Goal: Task Accomplishment & Management: Complete application form

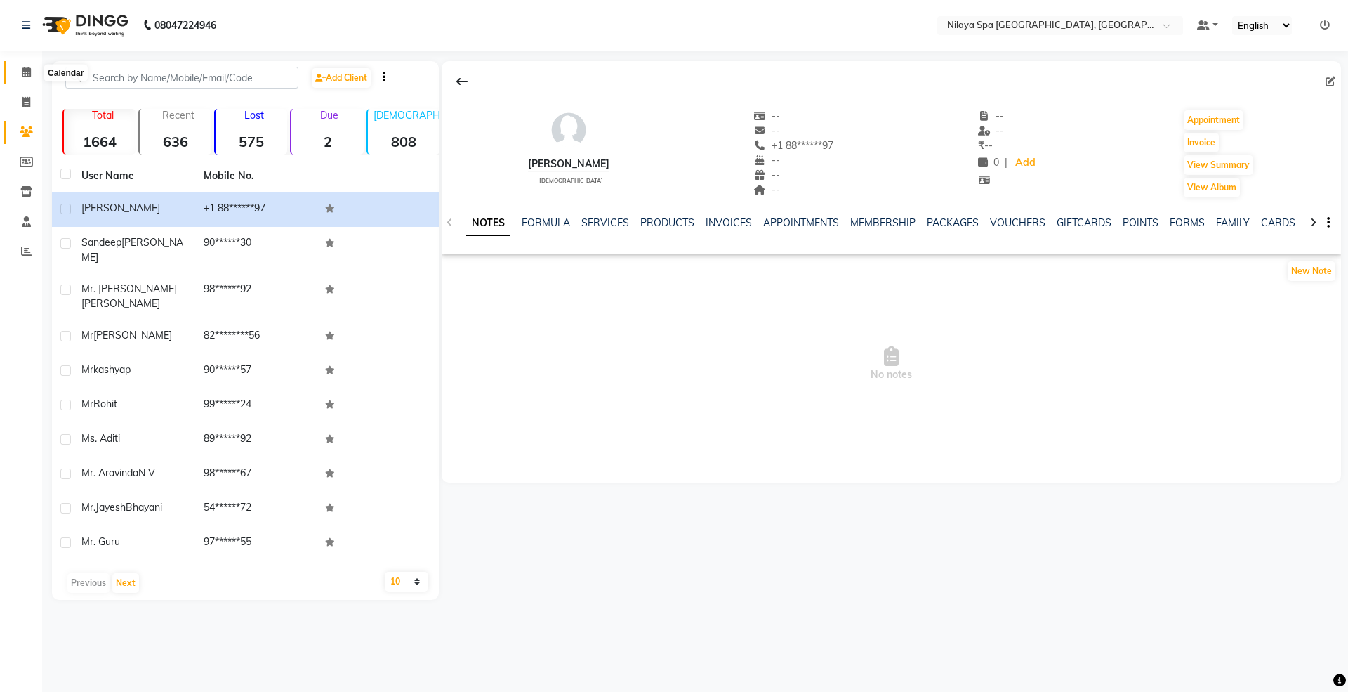
click at [27, 74] on icon at bounding box center [26, 72] width 9 height 11
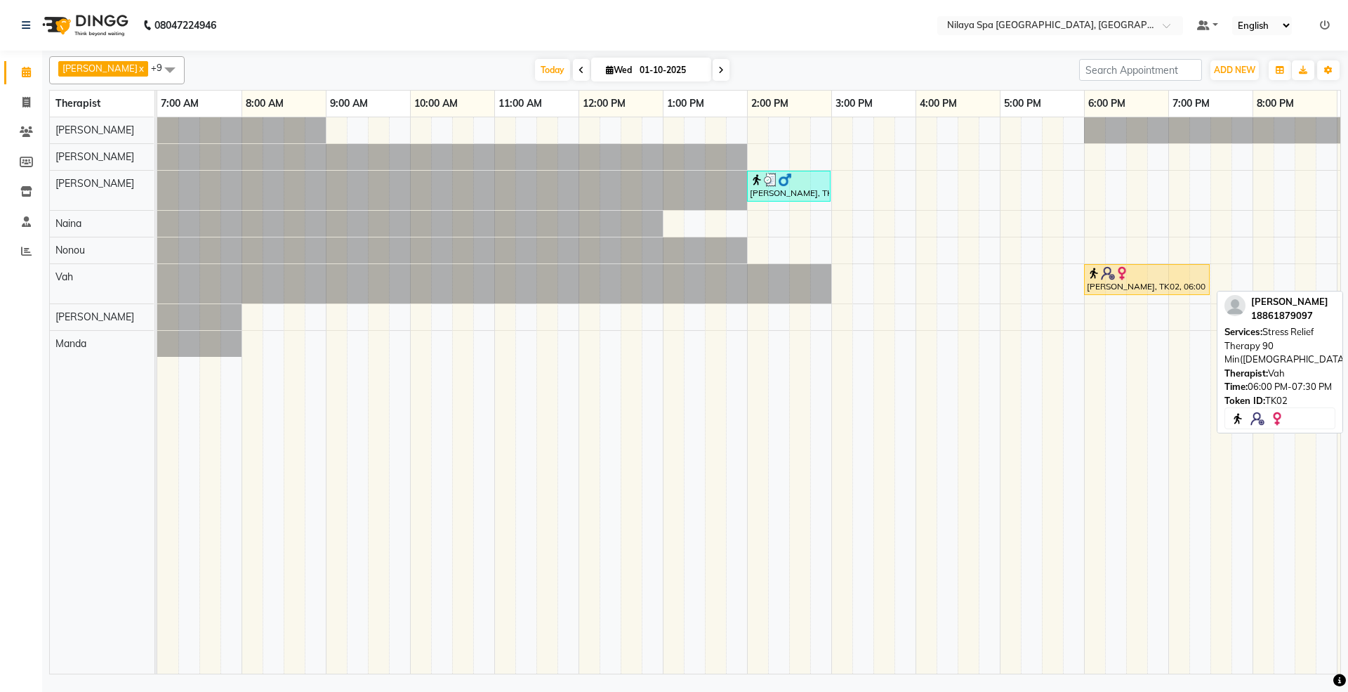
click at [1128, 280] on img at bounding box center [1122, 273] width 14 height 14
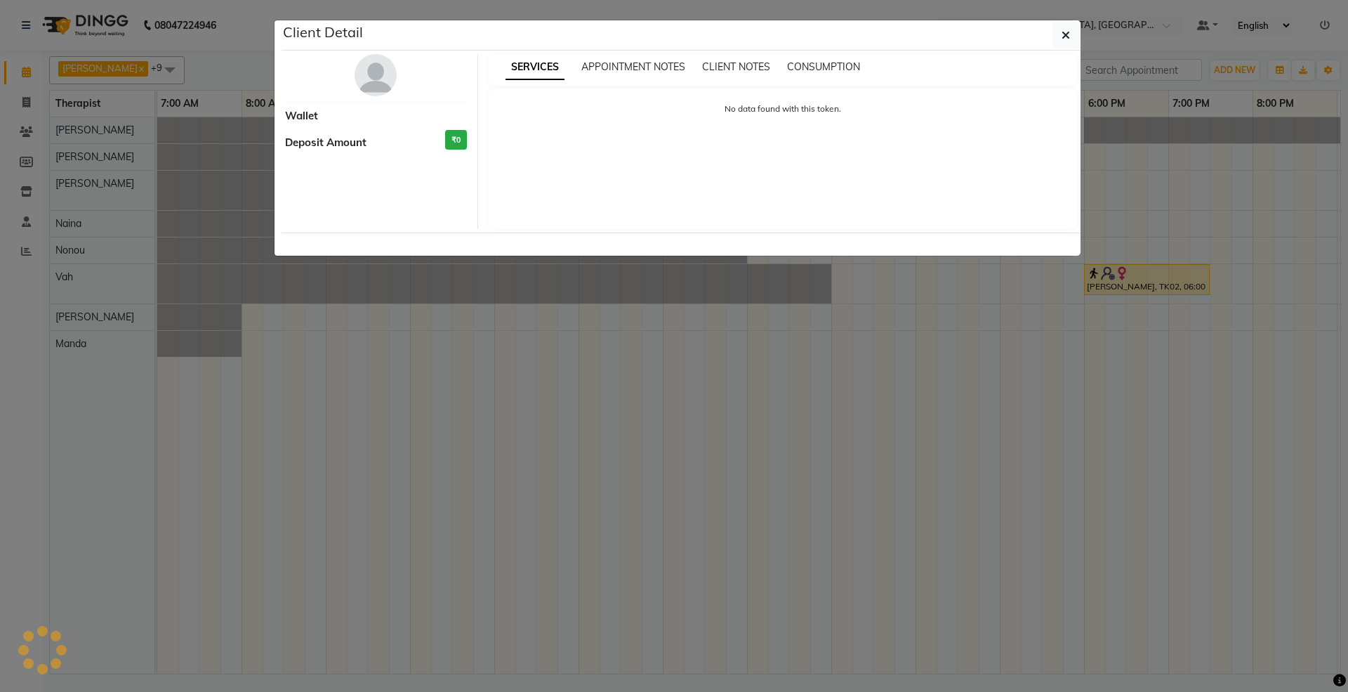
select select "1"
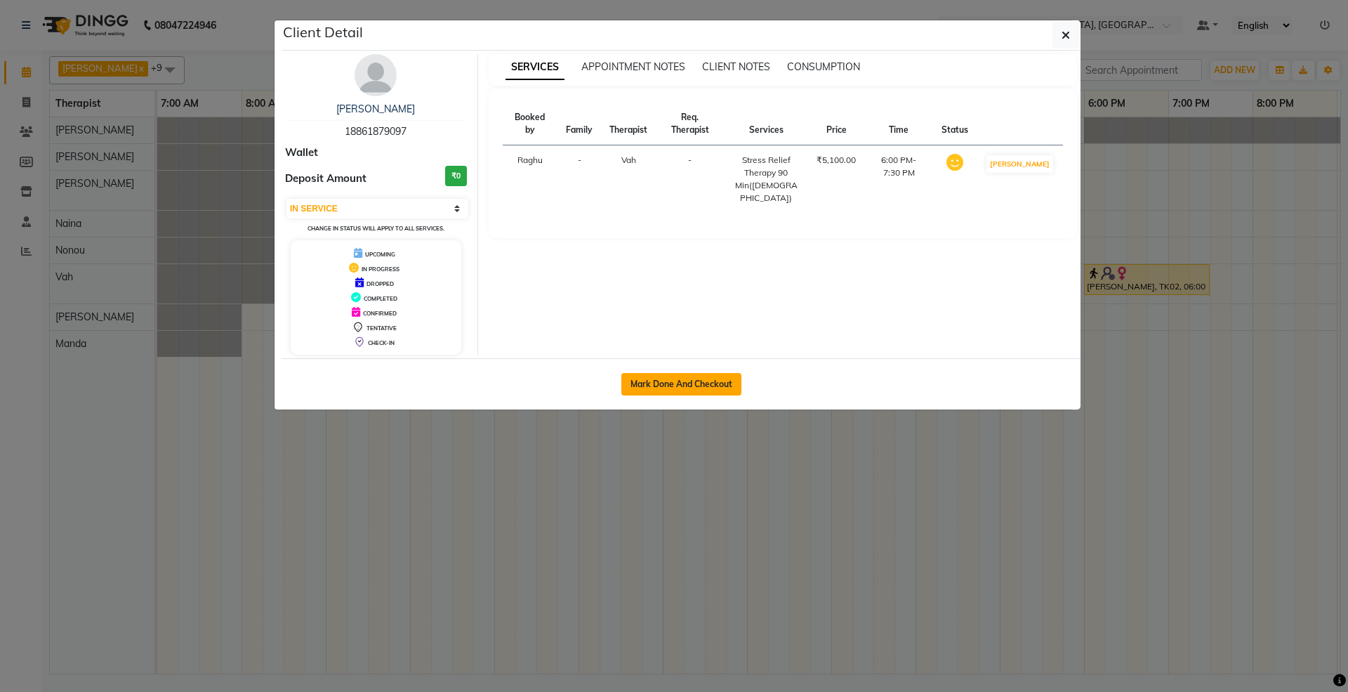
click at [717, 378] on button "Mark Done And Checkout" at bounding box center [681, 384] width 120 height 22
select select "service"
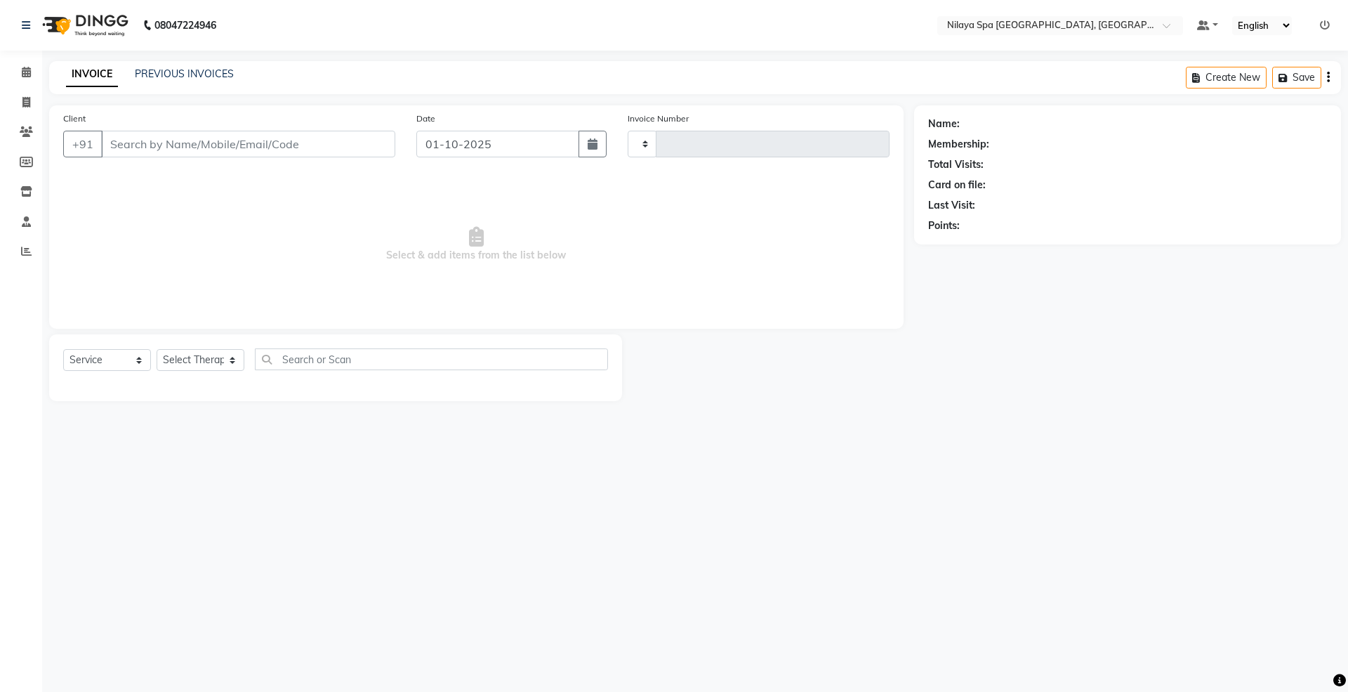
type input "1792"
select select "3"
select select "7950"
select select "package"
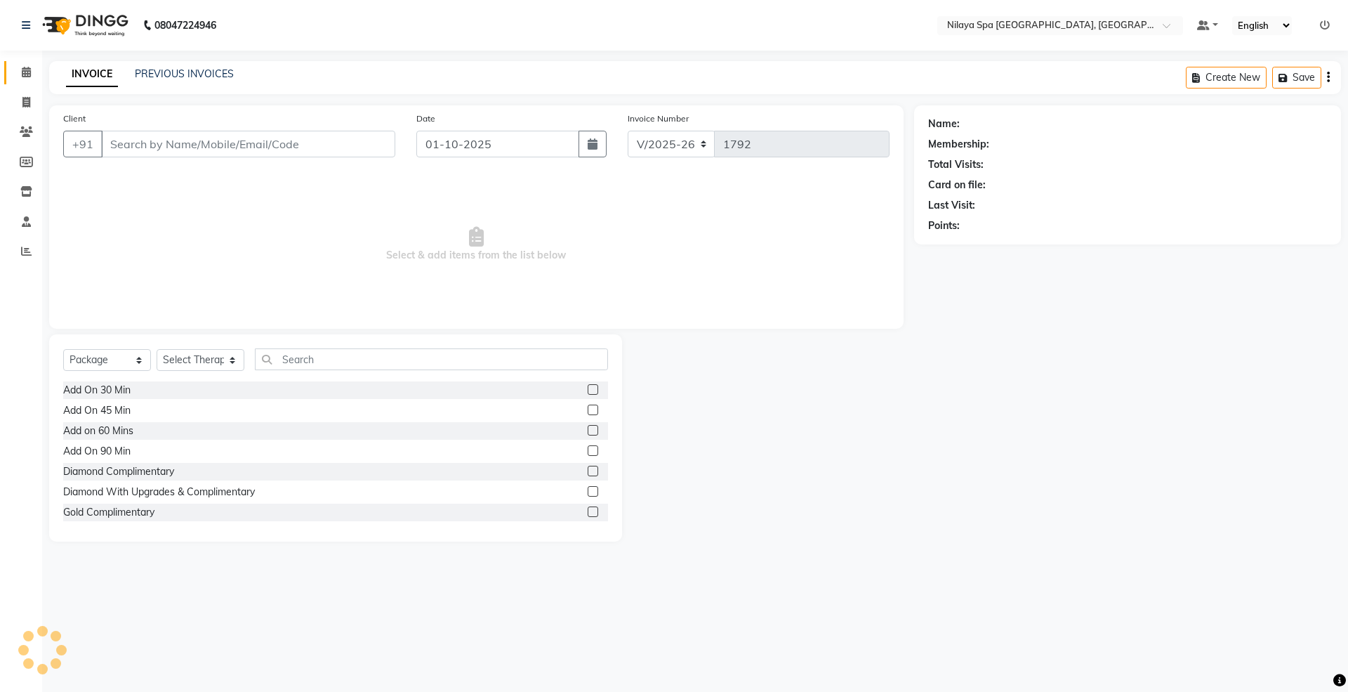
type input "18*******97"
select select "71648"
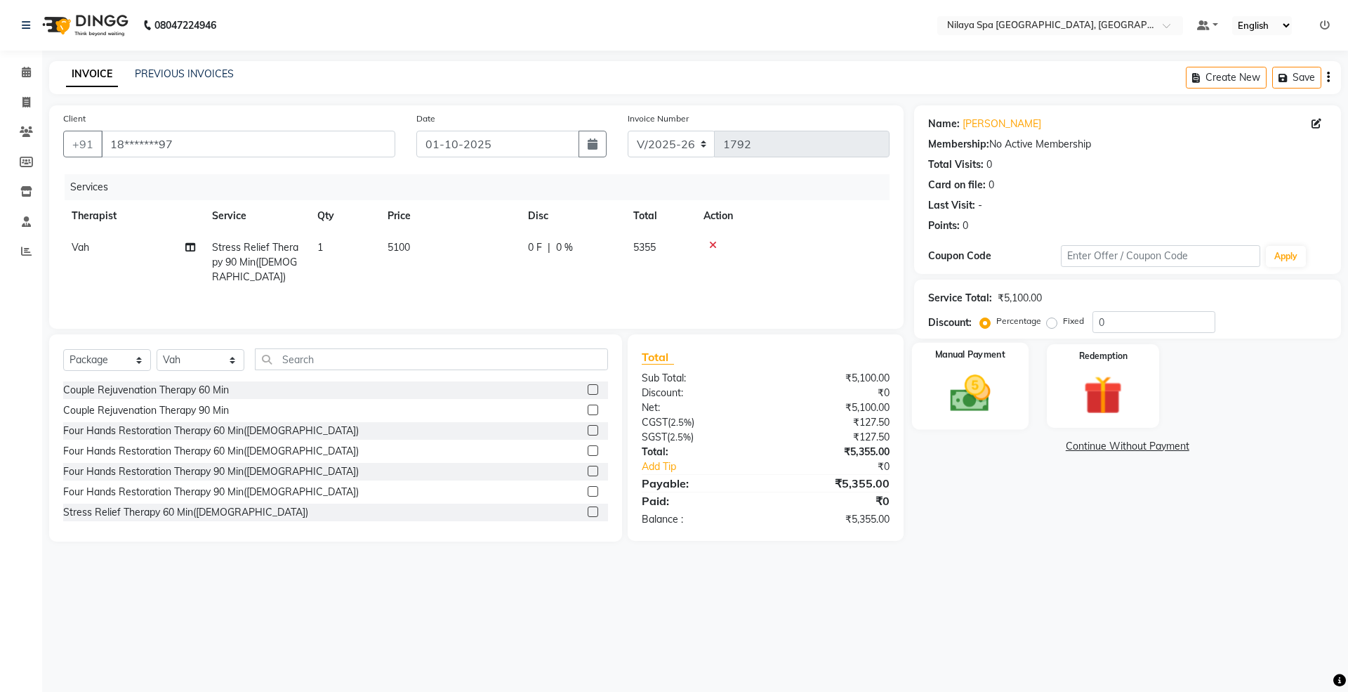
click at [970, 402] on img at bounding box center [969, 393] width 65 height 46
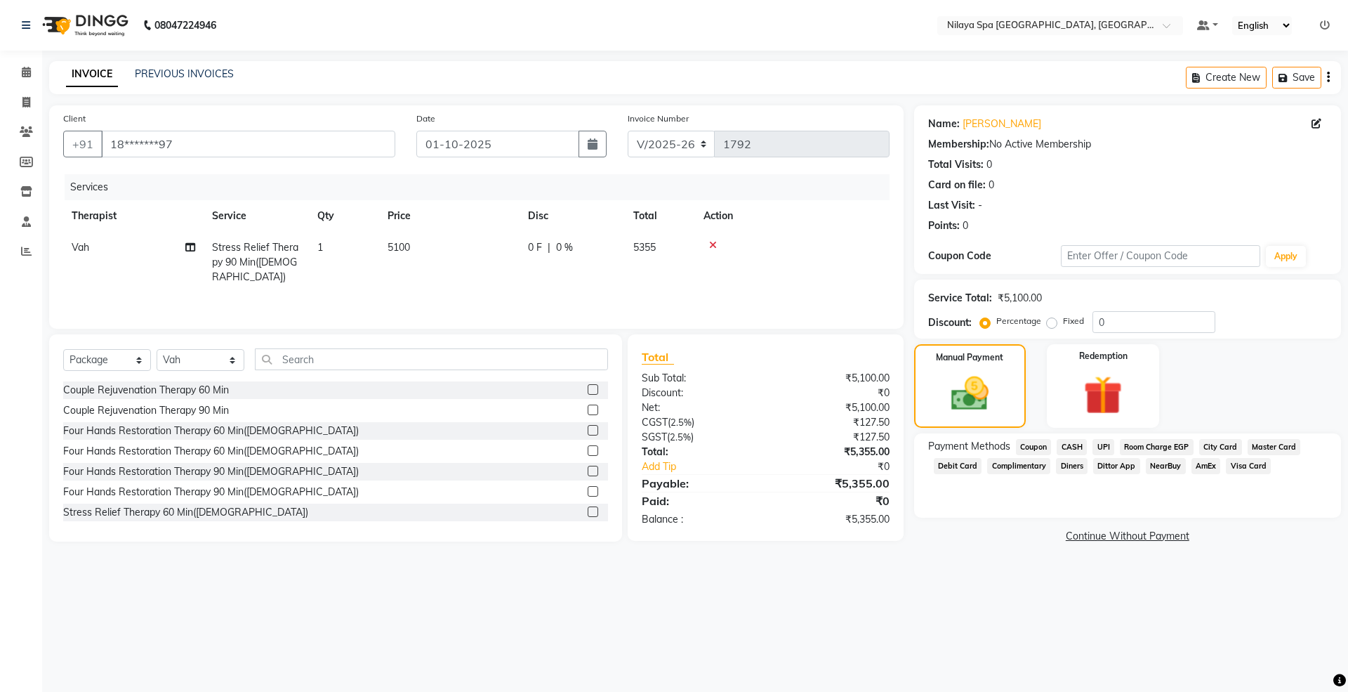
click at [1154, 441] on span "Room Charge EGP" at bounding box center [1157, 447] width 74 height 16
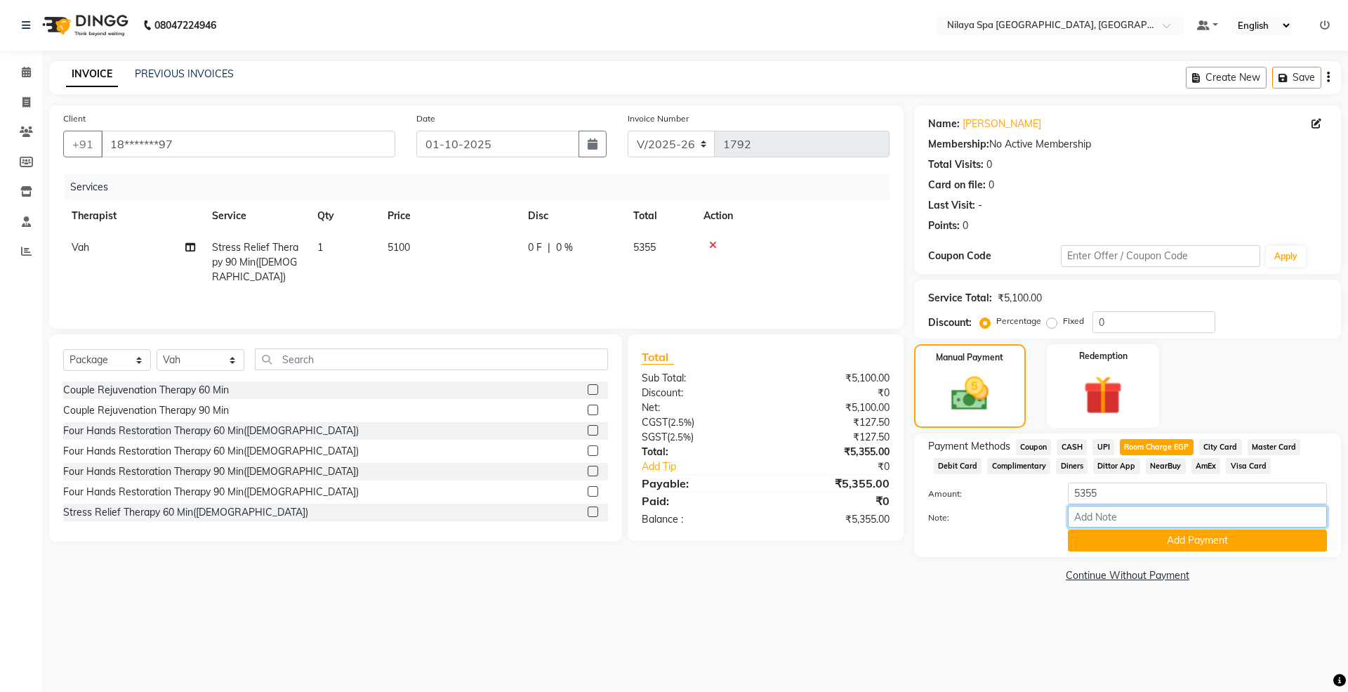
drag, startPoint x: 1138, startPoint y: 520, endPoint x: 1038, endPoint y: 521, distance: 100.4
click at [1138, 520] on input "Note:" at bounding box center [1197, 517] width 259 height 22
type input "Room NO.1423"
click at [1119, 548] on button "Add Payment" at bounding box center [1197, 540] width 259 height 22
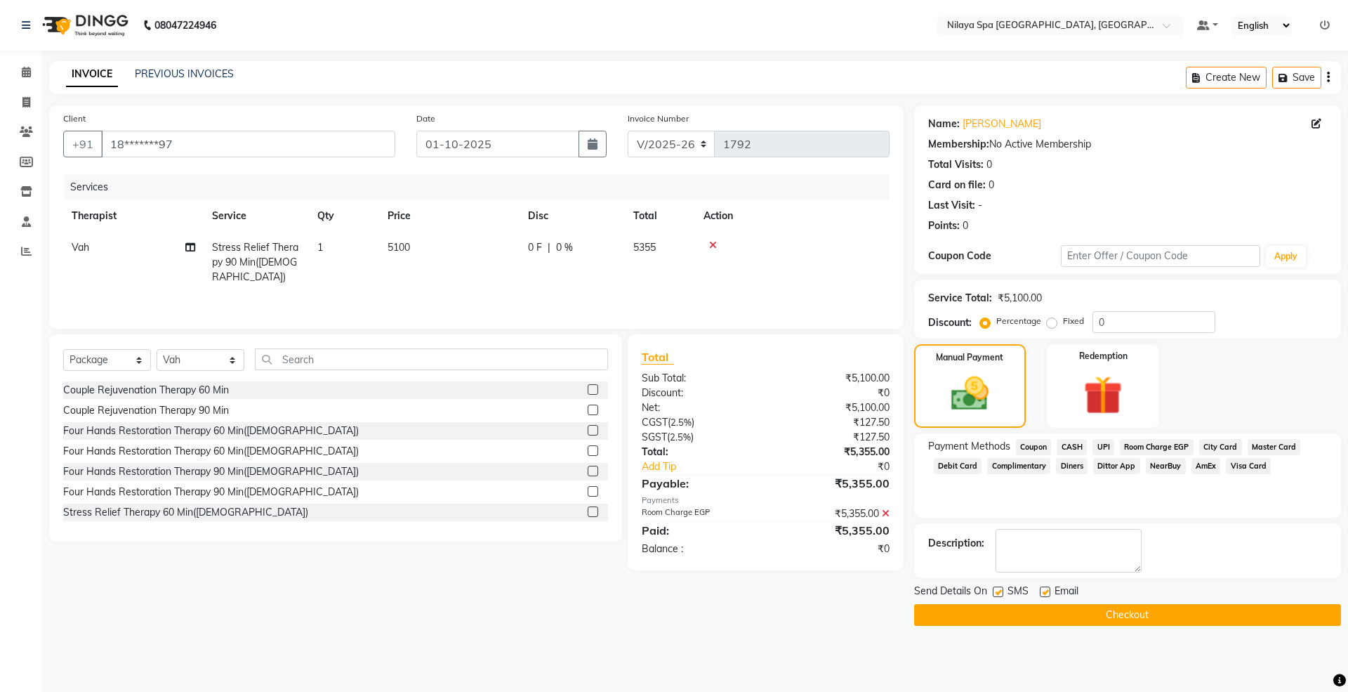
click at [1138, 611] on button "Checkout" at bounding box center [1127, 615] width 427 height 22
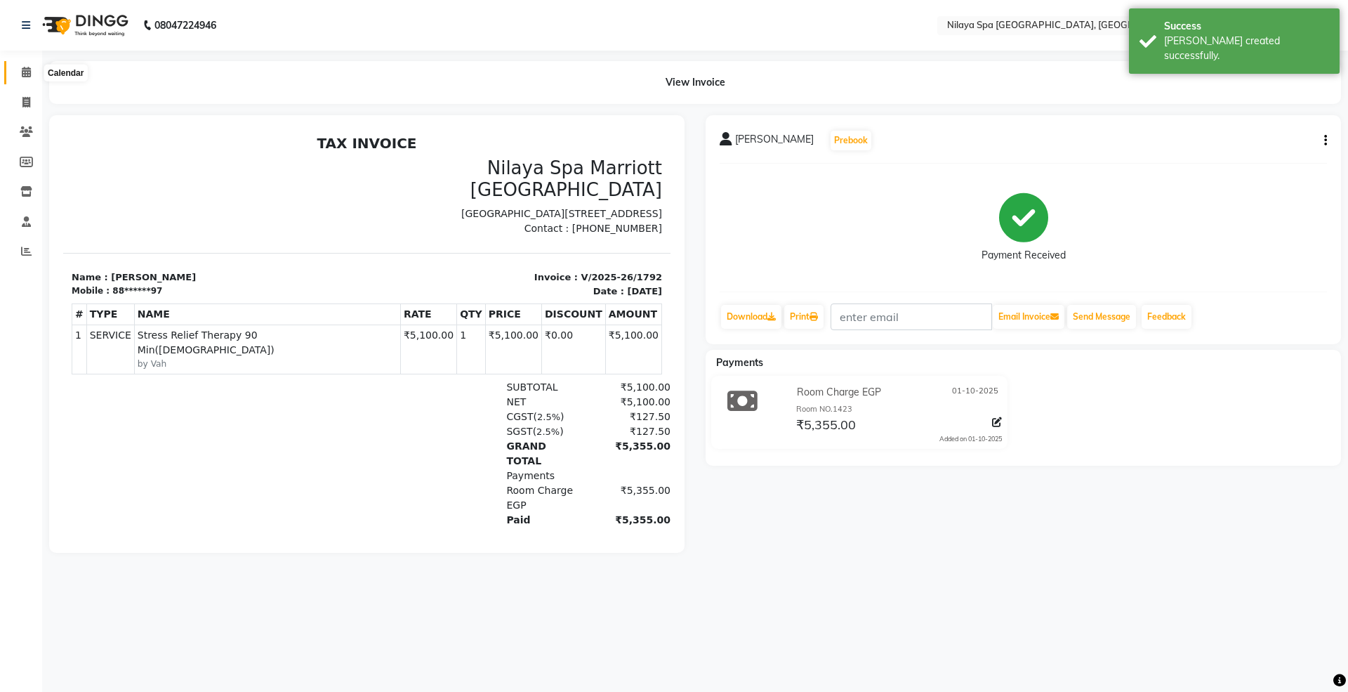
click at [25, 68] on icon at bounding box center [26, 72] width 9 height 11
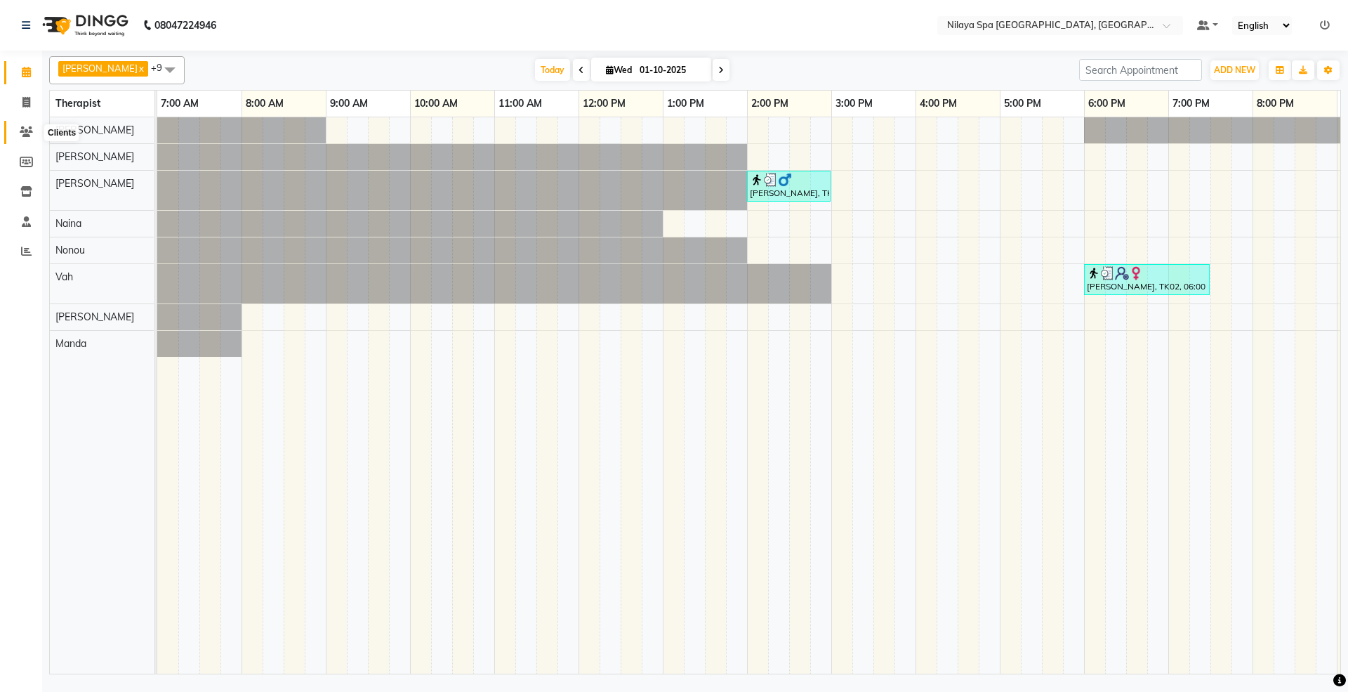
click at [26, 128] on icon at bounding box center [26, 131] width 13 height 11
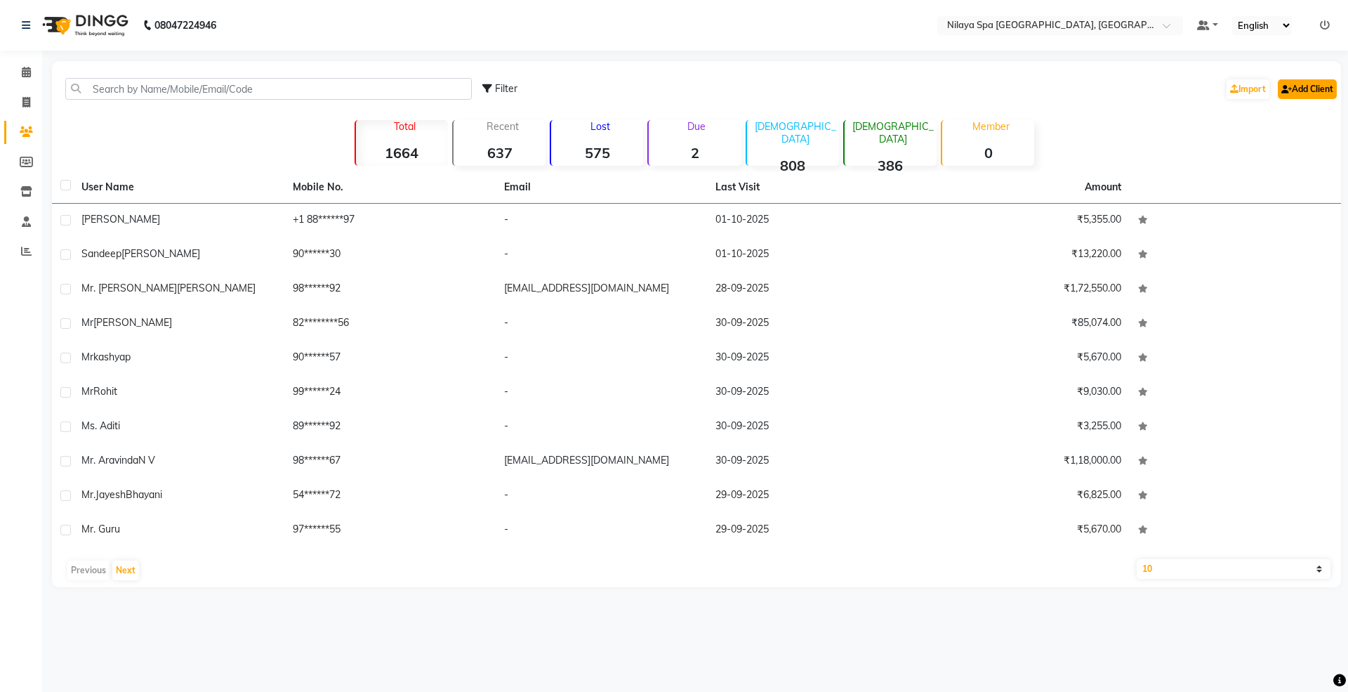
click at [1292, 91] on link "Add Client" at bounding box center [1307, 89] width 59 height 20
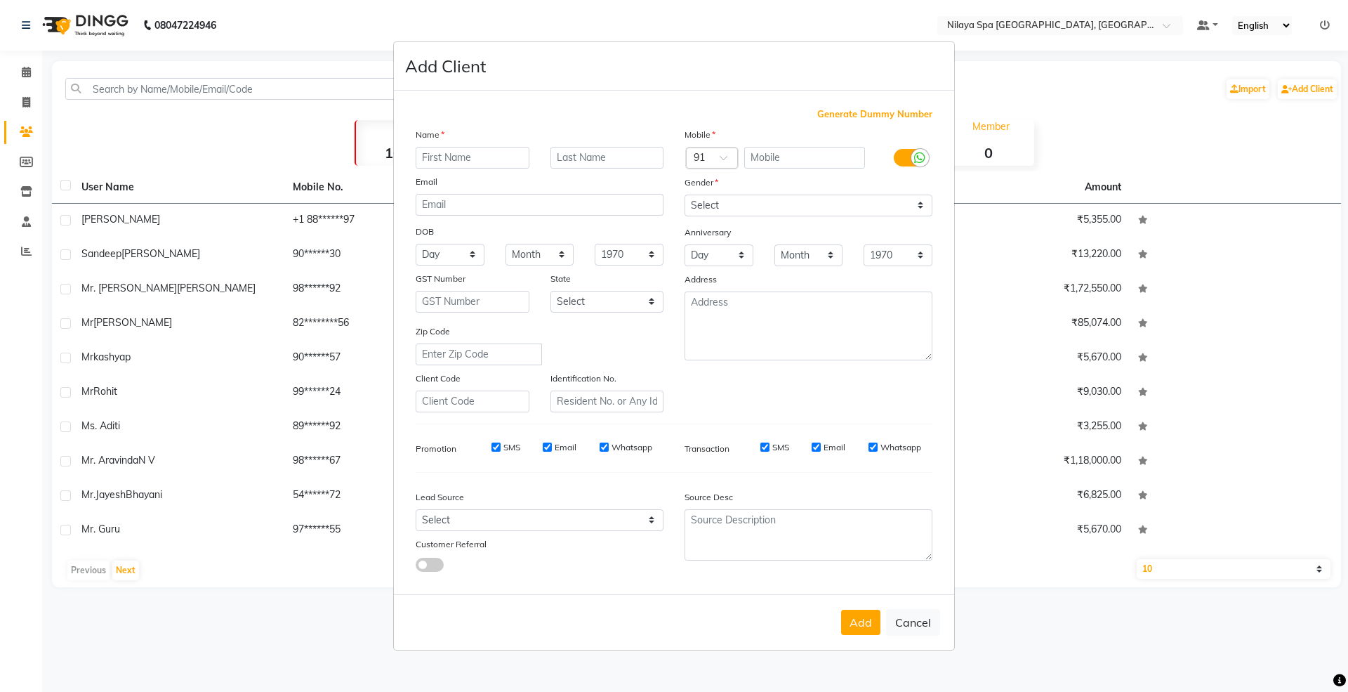
click at [1316, 84] on ngb-modal-window "Add Client Generate Dummy Number Name Email DOB Day 01 02 03 04 05 06 07 08 09 …" at bounding box center [674, 346] width 1348 height 692
click at [503, 163] on input "text" at bounding box center [473, 158] width 114 height 22
type input "[PERSON_NAME]"
click at [815, 154] on input "text" at bounding box center [804, 158] width 121 height 22
paste input "358 40 7382749"
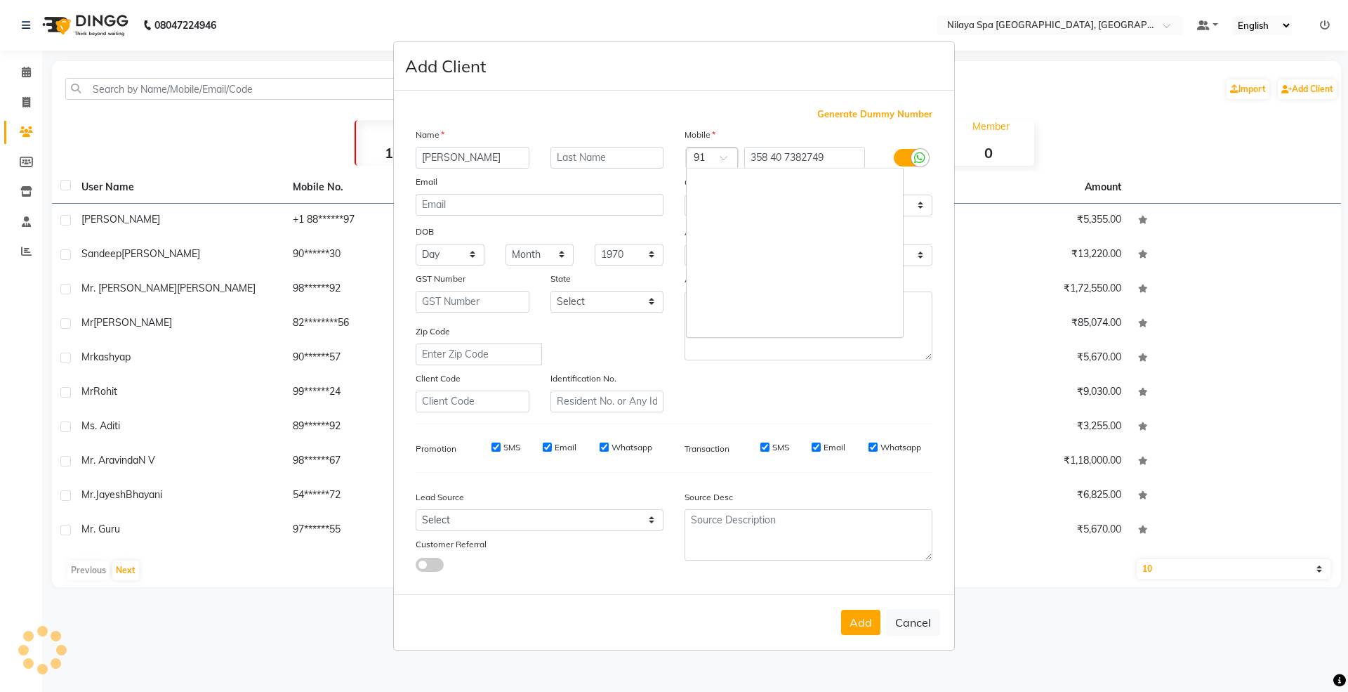
click at [726, 156] on span at bounding box center [729, 161] width 18 height 15
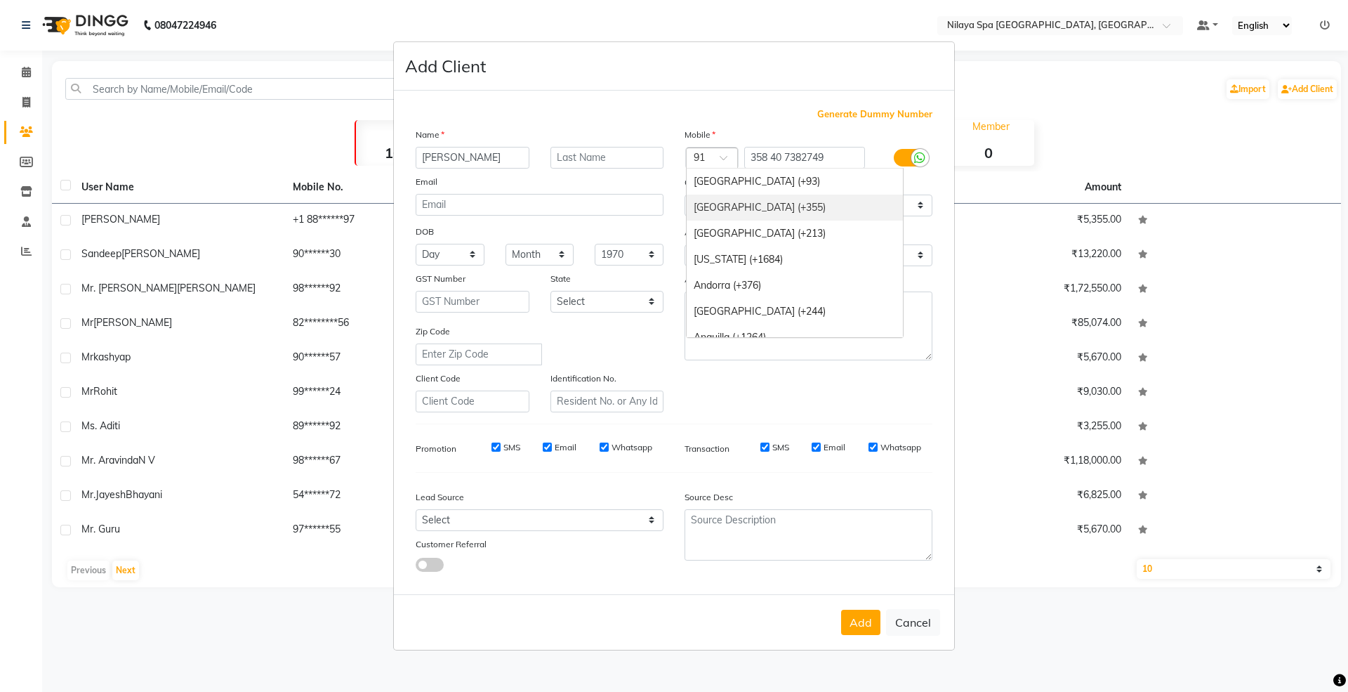
click at [763, 205] on div "[GEOGRAPHIC_DATA] (+355)" at bounding box center [795, 208] width 216 height 26
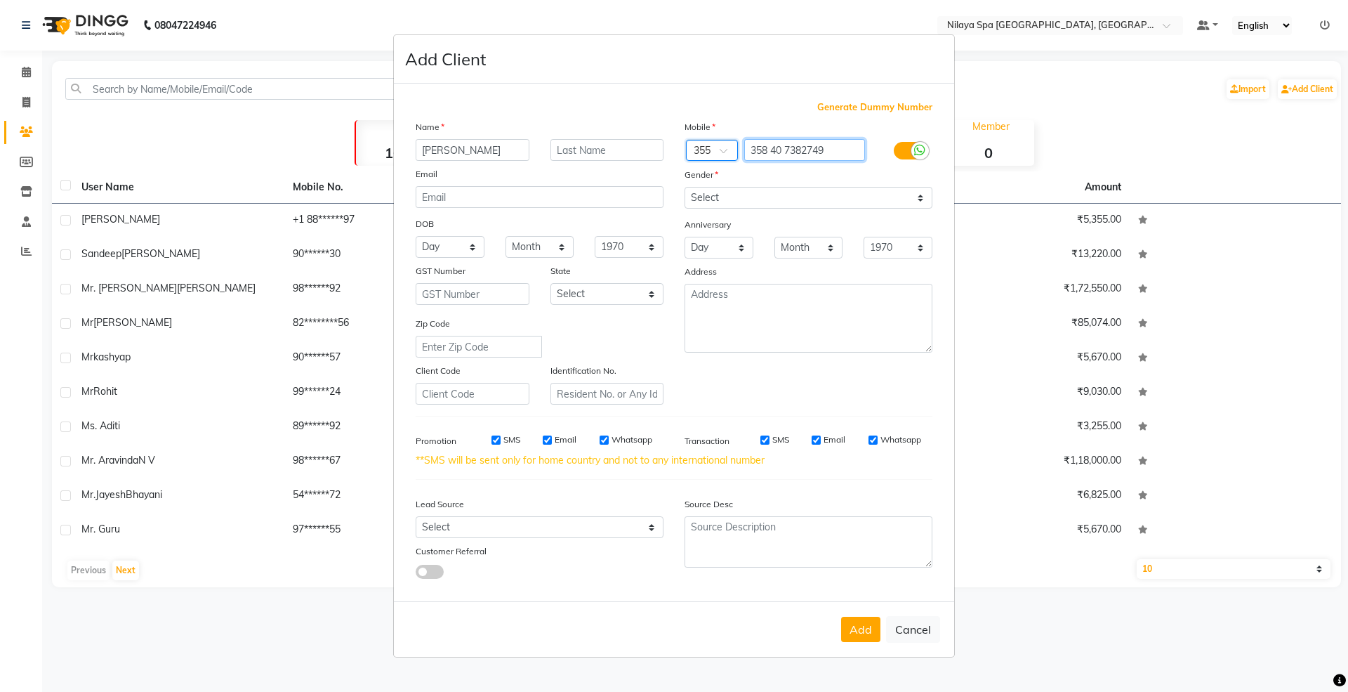
click at [761, 149] on input "358 40 7382749" at bounding box center [804, 150] width 121 height 22
type input "8 40 7382749"
click at [740, 198] on select "Select [DEMOGRAPHIC_DATA] [DEMOGRAPHIC_DATA] Other Prefer Not To Say" at bounding box center [809, 198] width 248 height 22
select select "[DEMOGRAPHIC_DATA]"
click at [685, 188] on select "Select [DEMOGRAPHIC_DATA] [DEMOGRAPHIC_DATA] Other Prefer Not To Say" at bounding box center [809, 198] width 248 height 22
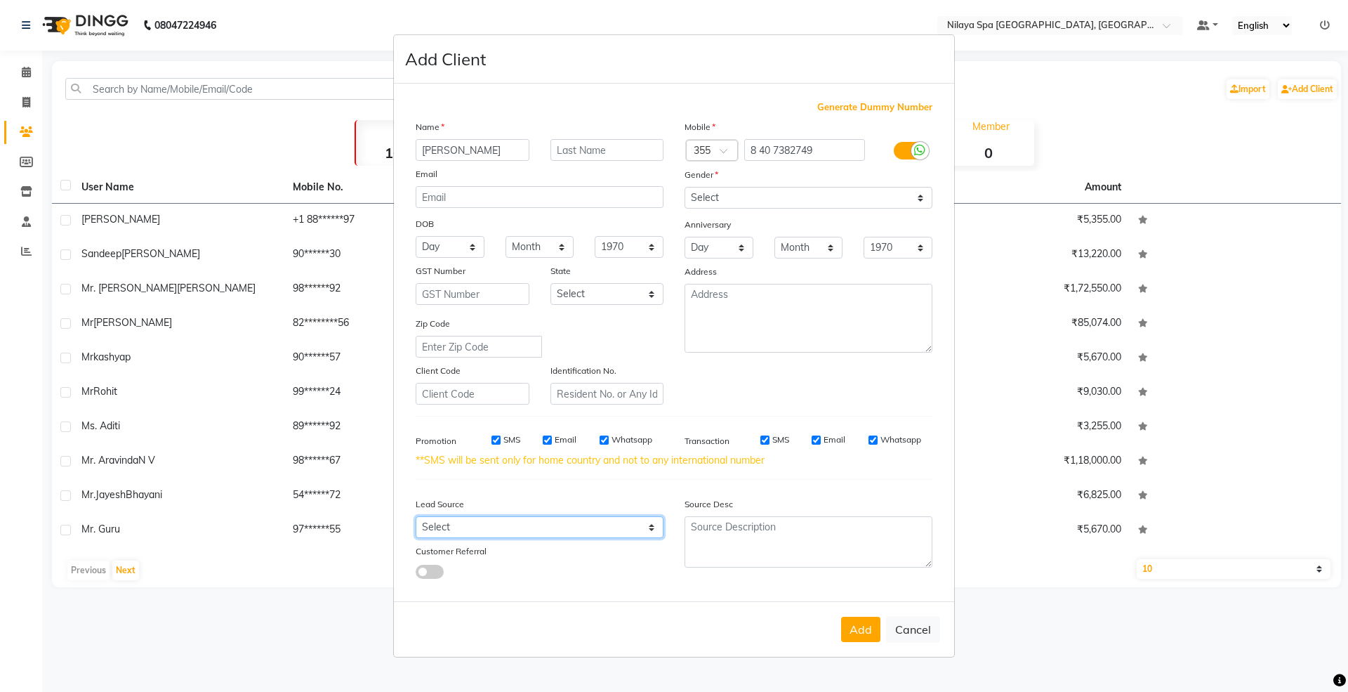
click at [470, 524] on select "Select Walk-in Referral Internet Friend Word of Mouth Advertisement Facebook Ju…" at bounding box center [540, 527] width 248 height 22
select select "53567"
click at [416, 516] on select "Select Walk-in Referral Internet Friend Word of Mouth Advertisement Facebook Ju…" at bounding box center [540, 527] width 248 height 22
click at [786, 546] on textarea at bounding box center [809, 541] width 248 height 51
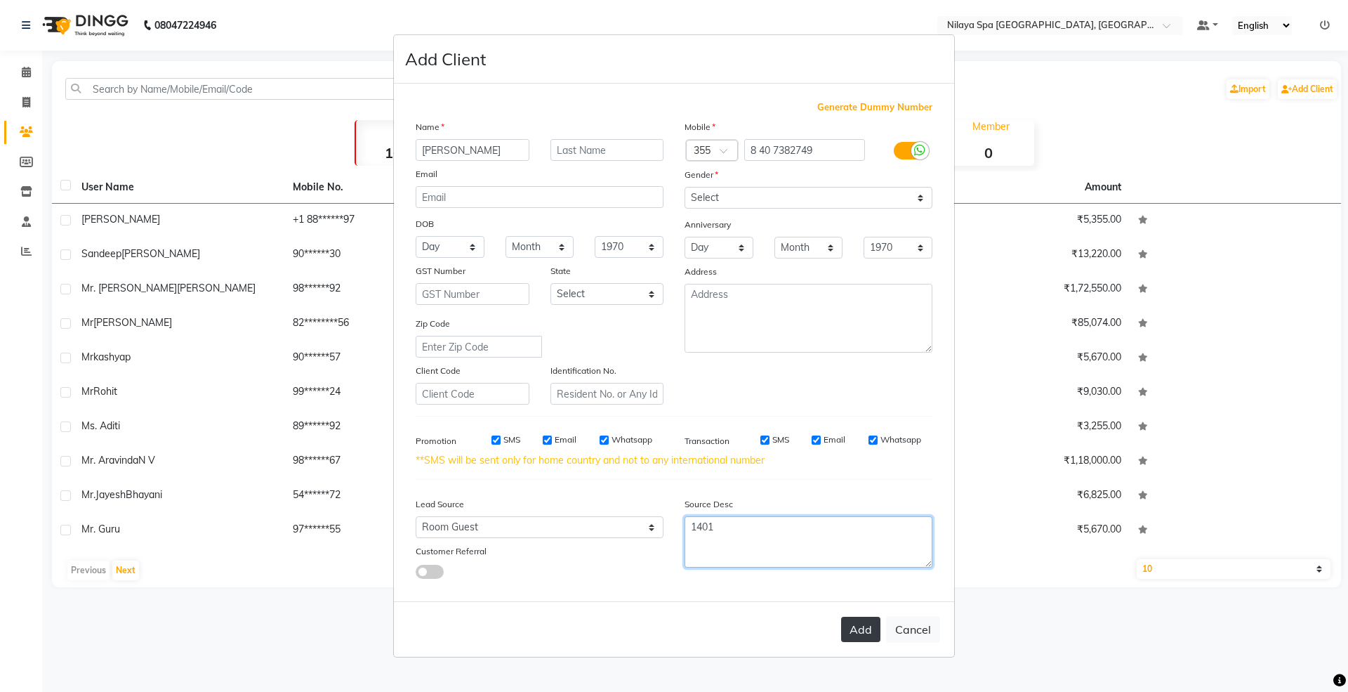
type textarea "1401"
click at [874, 639] on button "Add" at bounding box center [860, 629] width 39 height 25
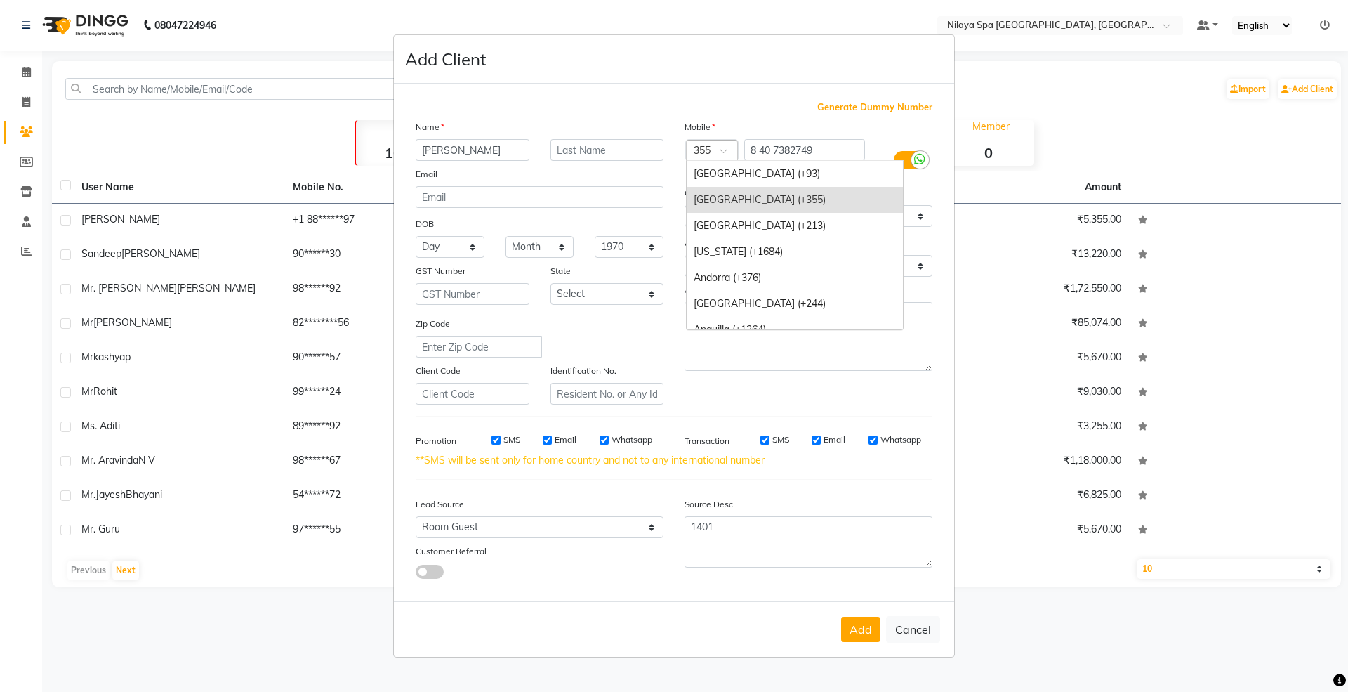
click at [722, 152] on span at bounding box center [729, 154] width 18 height 15
click at [722, 147] on div at bounding box center [712, 151] width 51 height 15
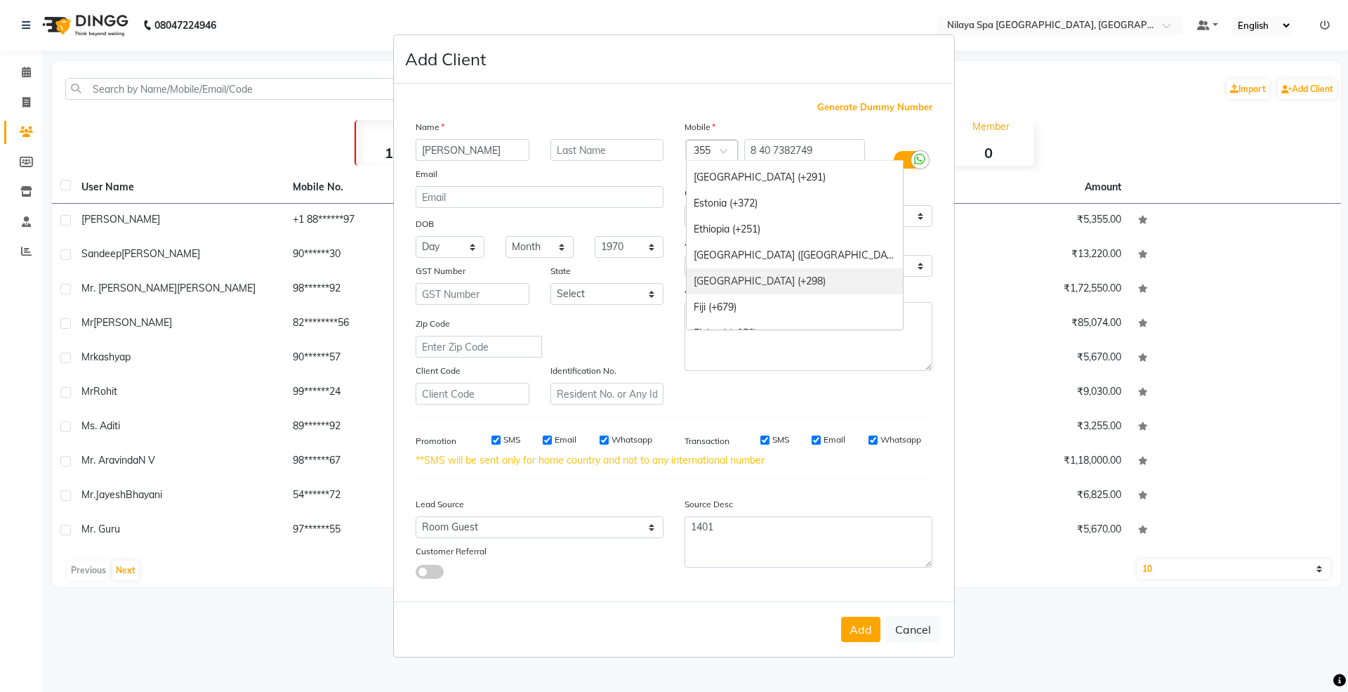
scroll to position [1779, 0]
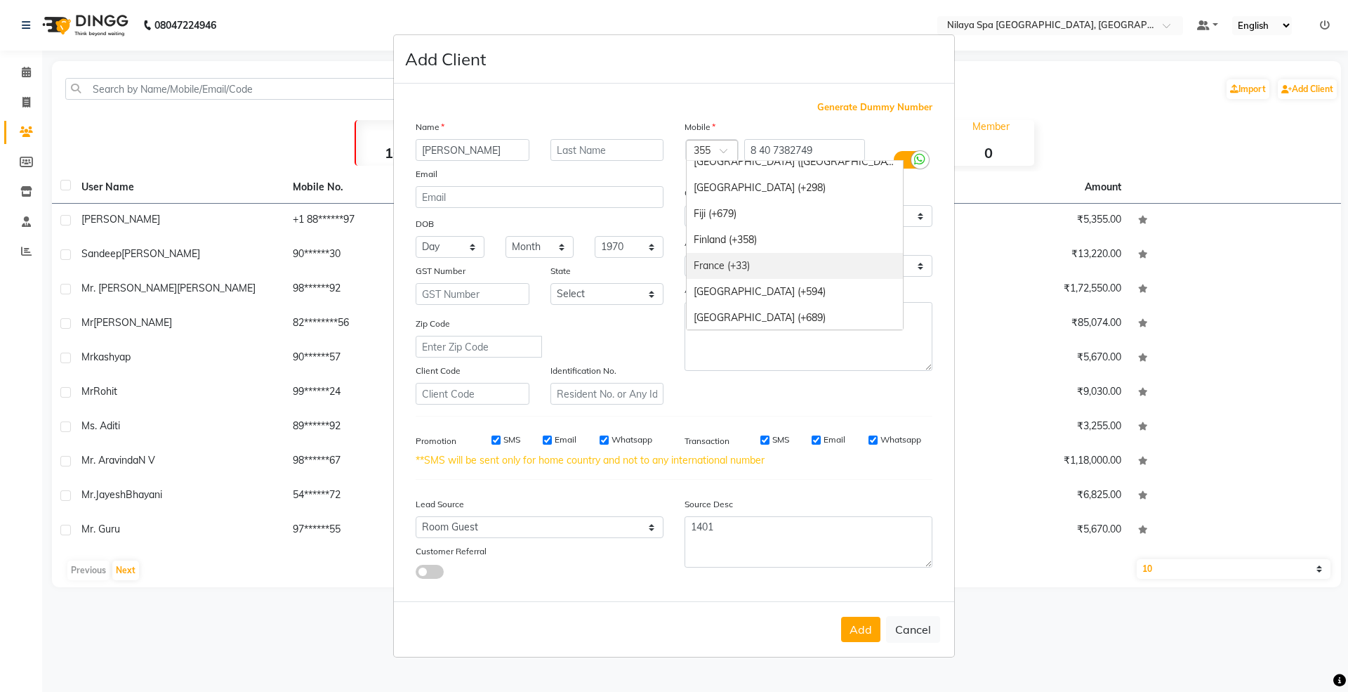
click at [737, 268] on div "France (+33)" at bounding box center [795, 266] width 216 height 26
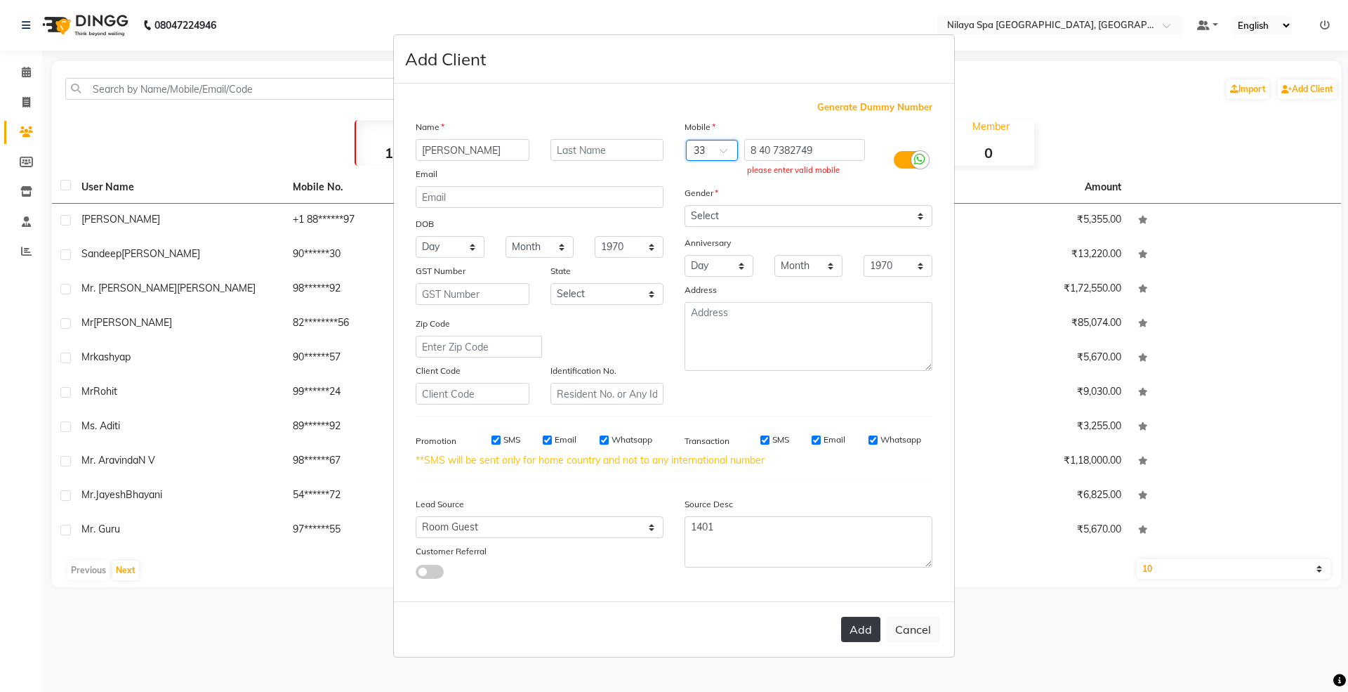
click at [865, 619] on button "Add" at bounding box center [860, 629] width 39 height 25
click at [864, 619] on button "Add" at bounding box center [860, 629] width 39 height 25
click at [863, 631] on button "Add" at bounding box center [860, 629] width 39 height 25
click at [864, 617] on button "Add" at bounding box center [860, 629] width 39 height 25
click at [748, 153] on input "8 40 7382749" at bounding box center [804, 150] width 121 height 22
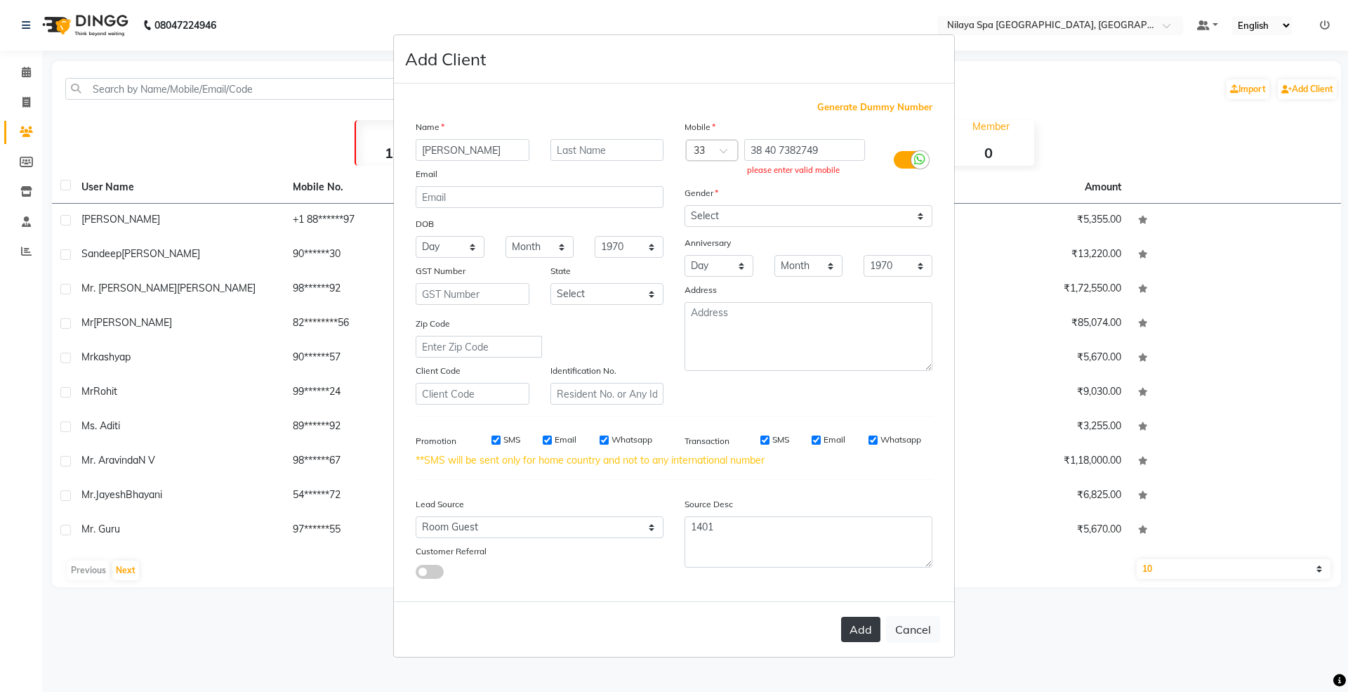
click at [858, 628] on button "Add" at bounding box center [860, 629] width 39 height 25
click at [857, 628] on button "Add" at bounding box center [860, 629] width 39 height 25
click at [855, 628] on button "Add" at bounding box center [860, 629] width 39 height 25
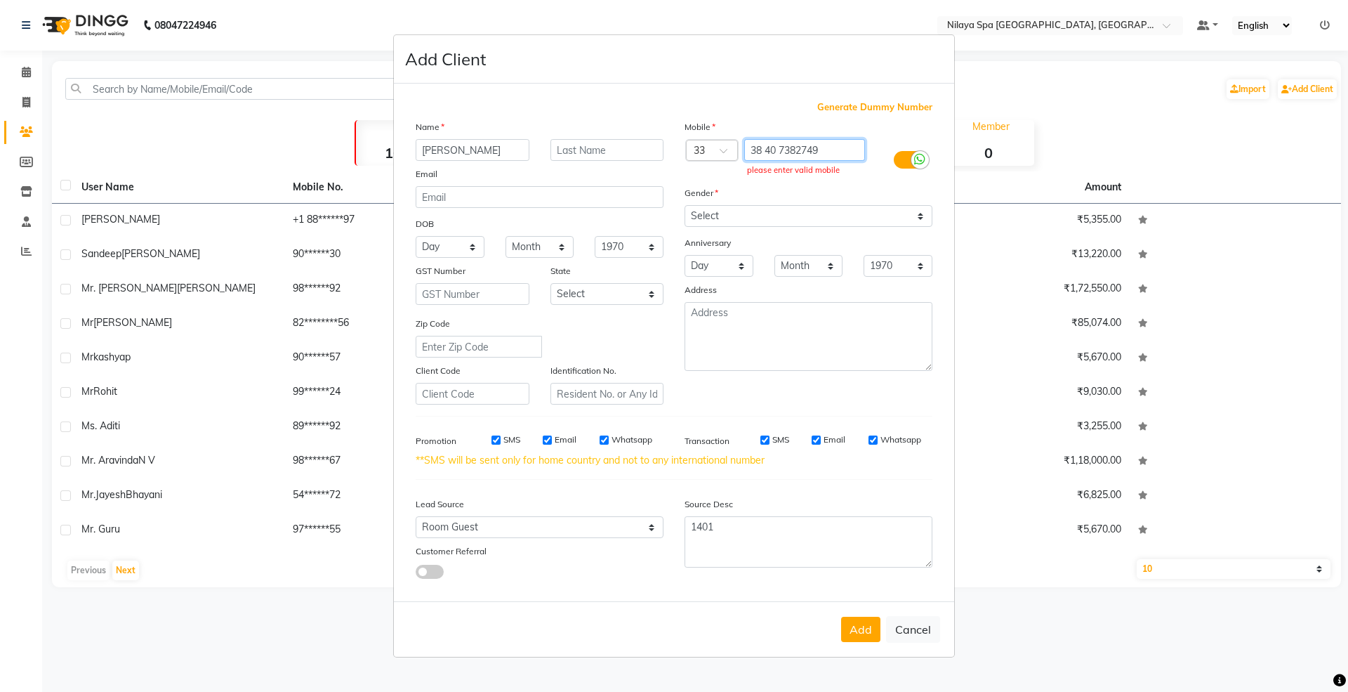
click at [754, 154] on input "38 40 7382749" at bounding box center [804, 150] width 121 height 22
click at [821, 180] on div "8 40 7382749 please enter valid mobile" at bounding box center [809, 159] width 135 height 41
click at [829, 149] on input "8 40 7382749" at bounding box center [804, 150] width 121 height 22
paste input "358 40 7382749"
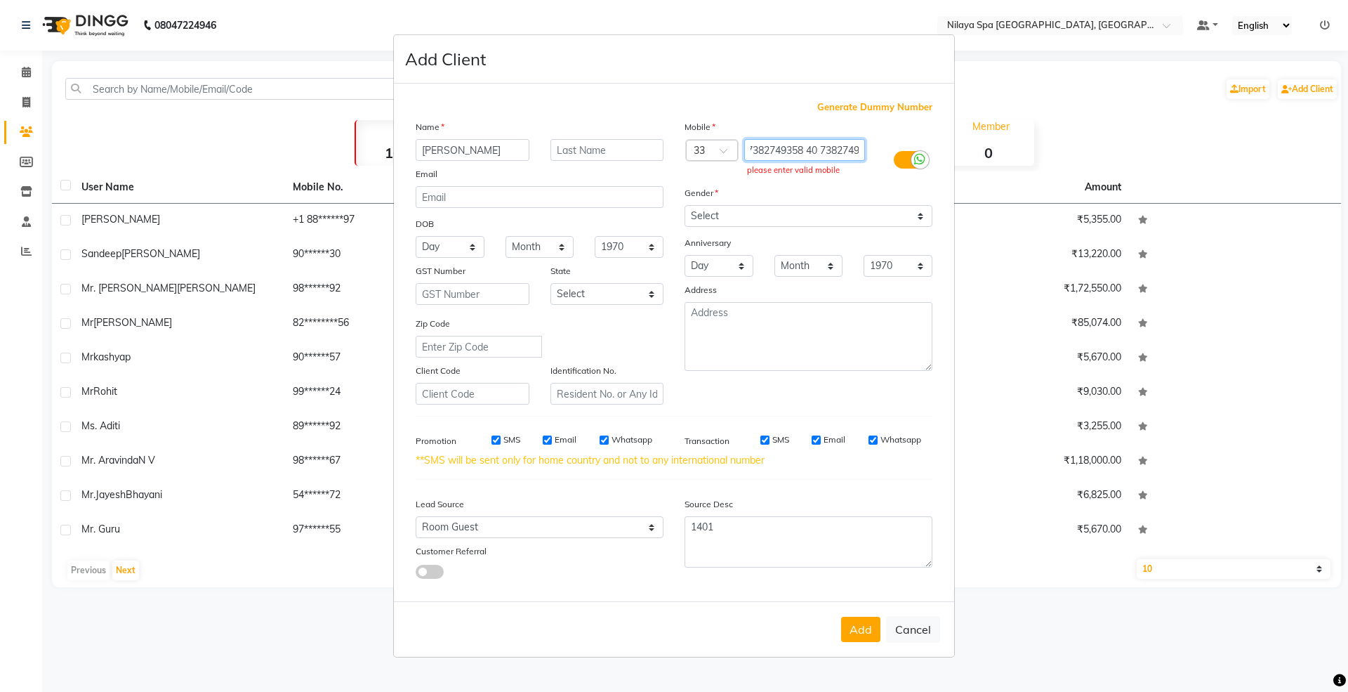
click at [790, 150] on input "8 40 7382749358 40 7382749" at bounding box center [804, 150] width 121 height 22
click at [860, 627] on button "Add" at bounding box center [860, 629] width 39 height 25
click at [750, 150] on input "58 40 7382749" at bounding box center [804, 150] width 121 height 22
type input "358 40 7382749"
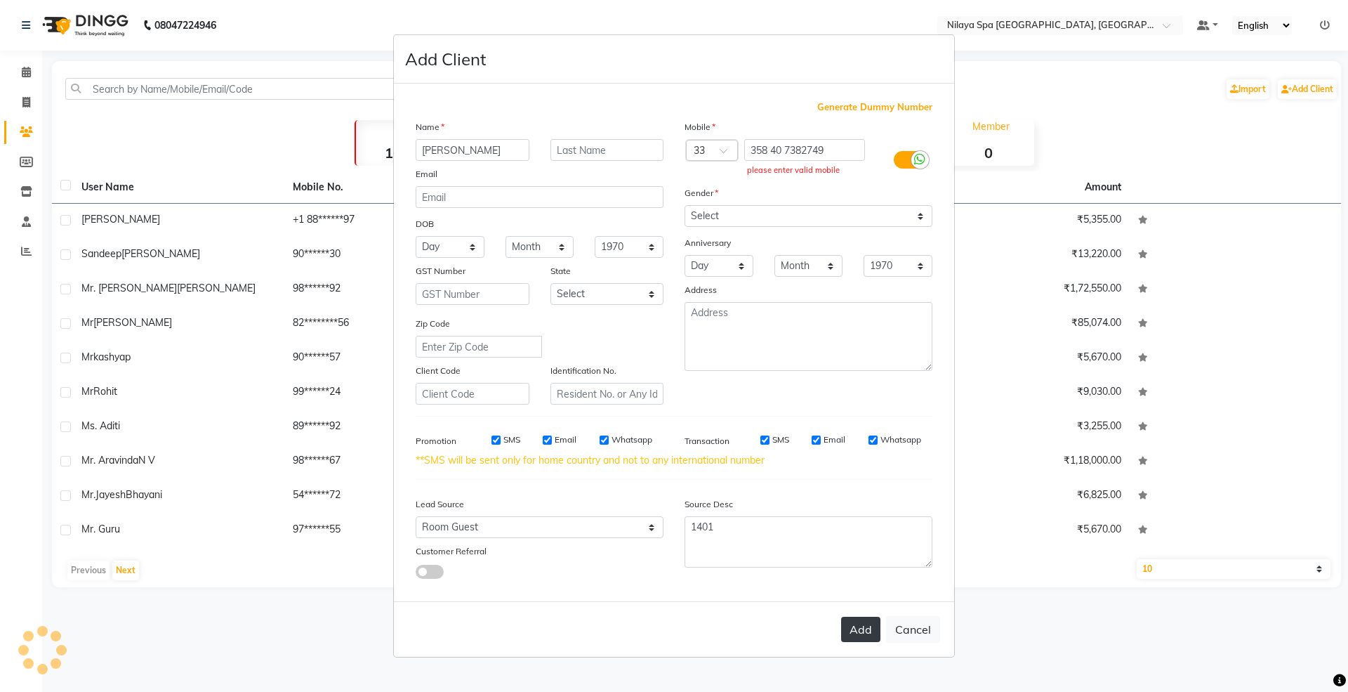
click at [852, 625] on button "Add" at bounding box center [860, 629] width 39 height 25
click at [827, 150] on input "358 40 7382749" at bounding box center [804, 150] width 121 height 22
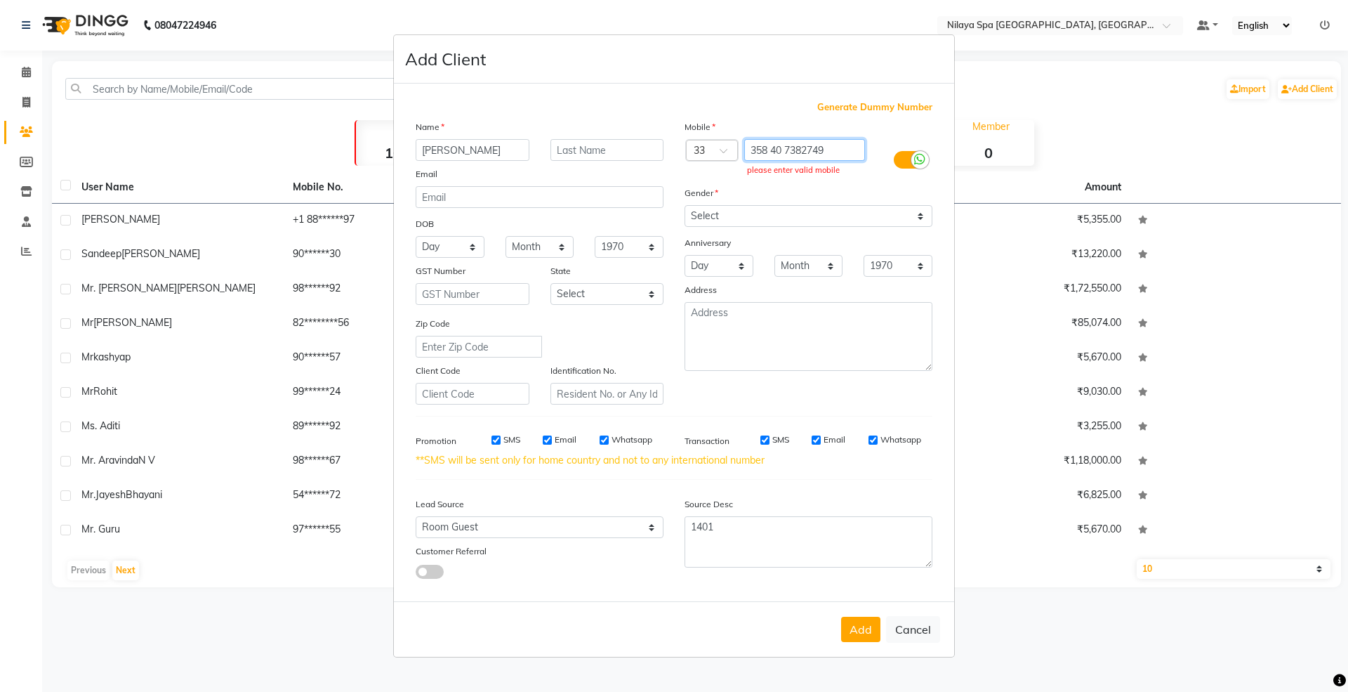
click at [827, 150] on input "358 40 7382749" at bounding box center [804, 150] width 121 height 22
click at [773, 140] on input "text" at bounding box center [804, 150] width 121 height 22
paste input "358 40 7382749"
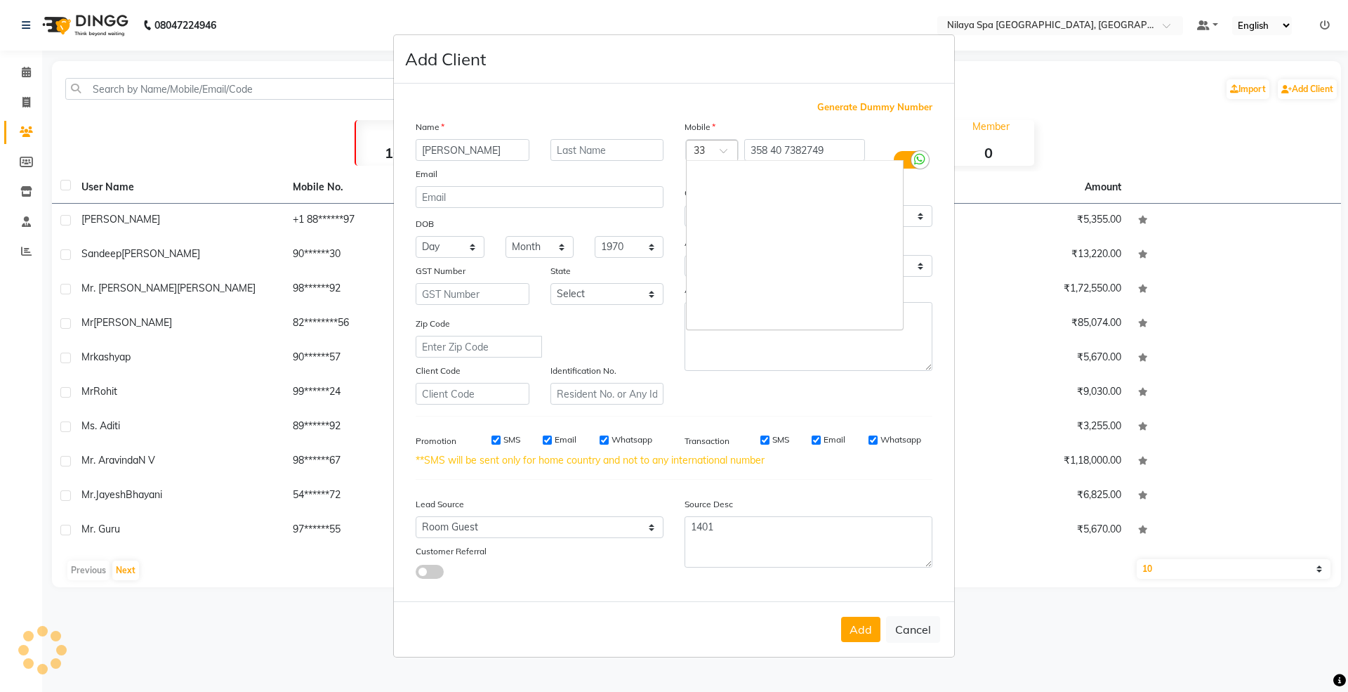
click at [720, 145] on div "Country Code × 33" at bounding box center [712, 150] width 52 height 21
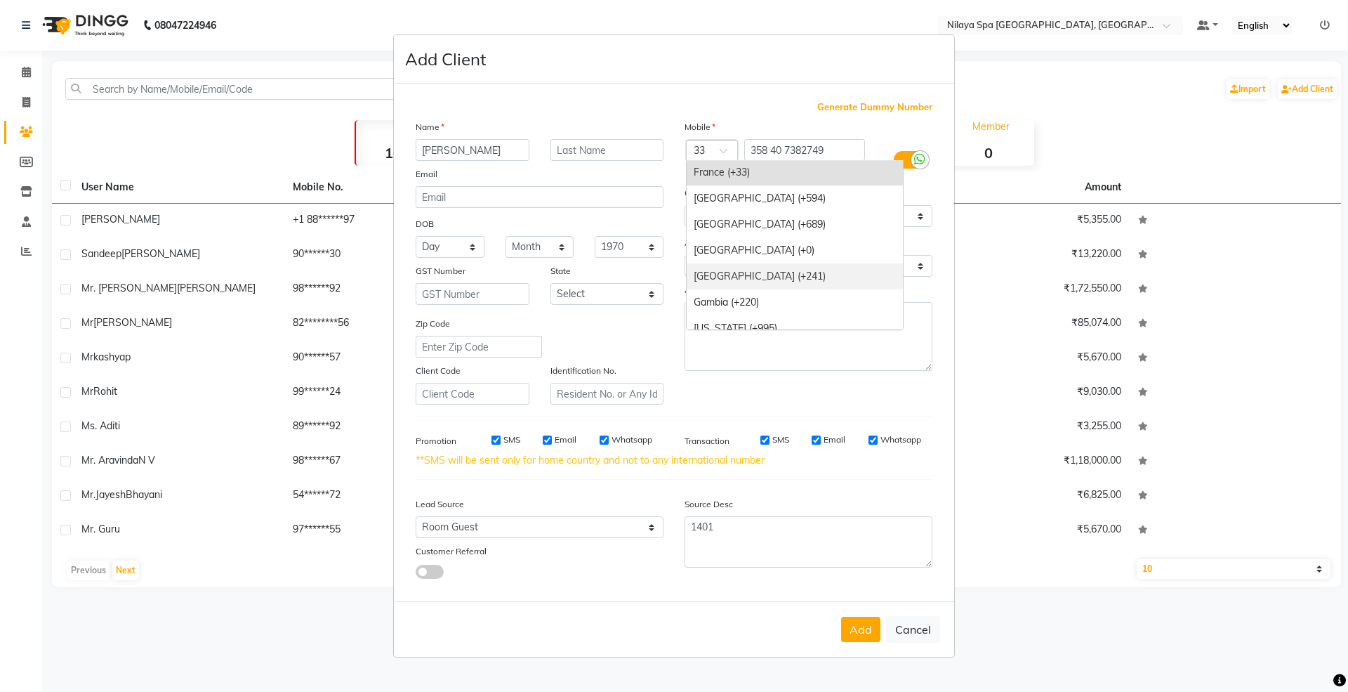
scroll to position [1779, 0]
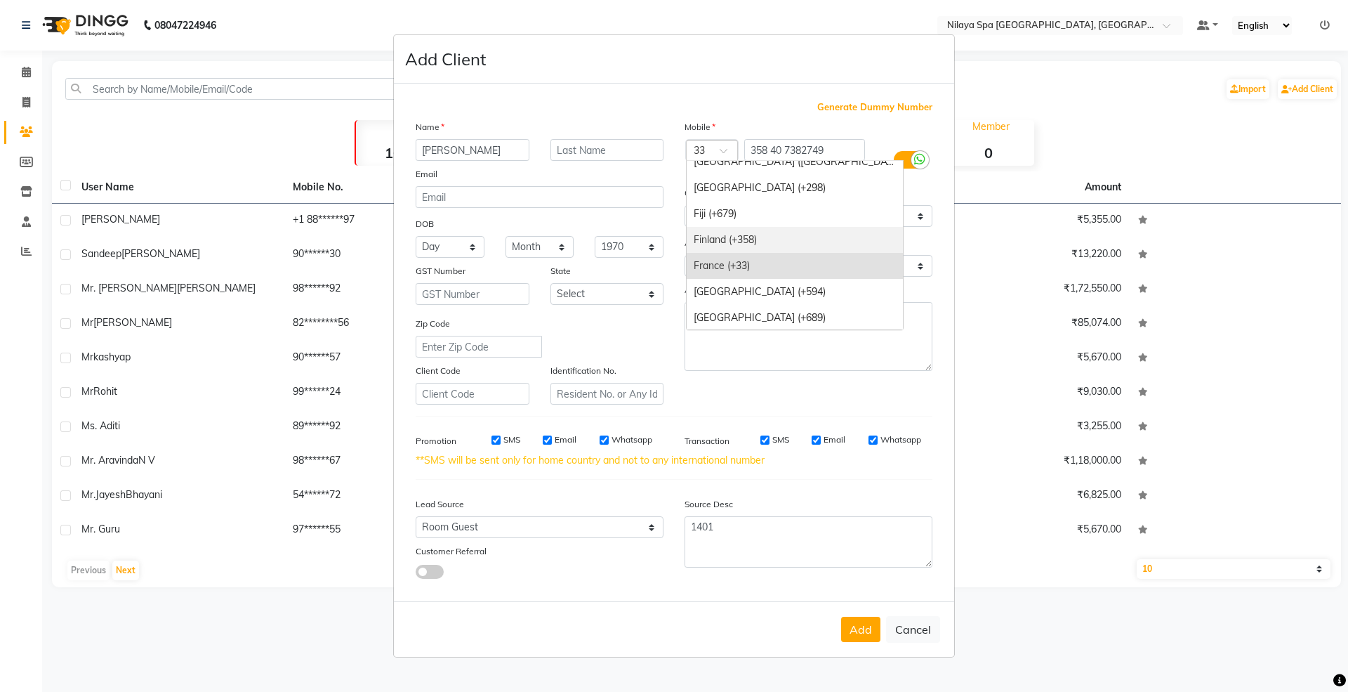
click at [772, 244] on div "Finland (+358)" at bounding box center [795, 240] width 216 height 26
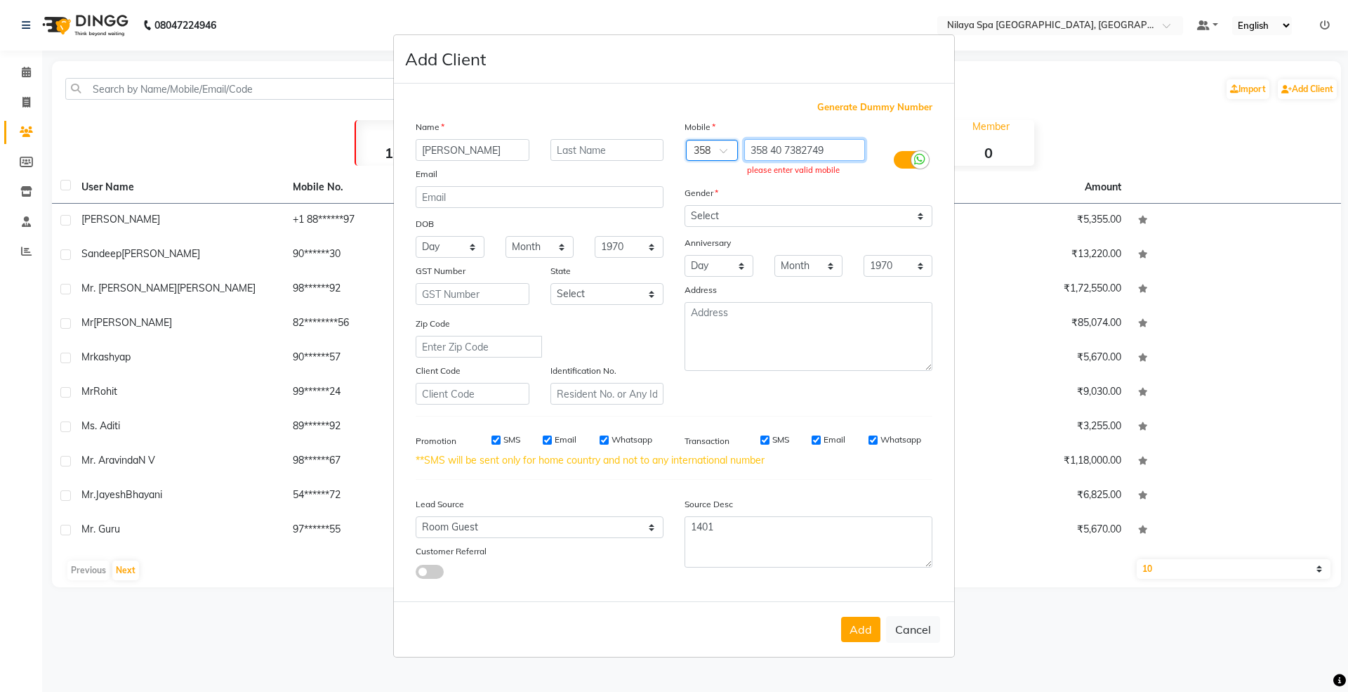
click at [765, 150] on input "358 40 7382749" at bounding box center [804, 150] width 121 height 22
click at [854, 626] on button "Add" at bounding box center [860, 629] width 39 height 25
click at [875, 625] on button "Add" at bounding box center [860, 629] width 39 height 25
click at [865, 626] on button "Add" at bounding box center [860, 629] width 39 height 25
click at [863, 626] on button "Add" at bounding box center [860, 629] width 39 height 25
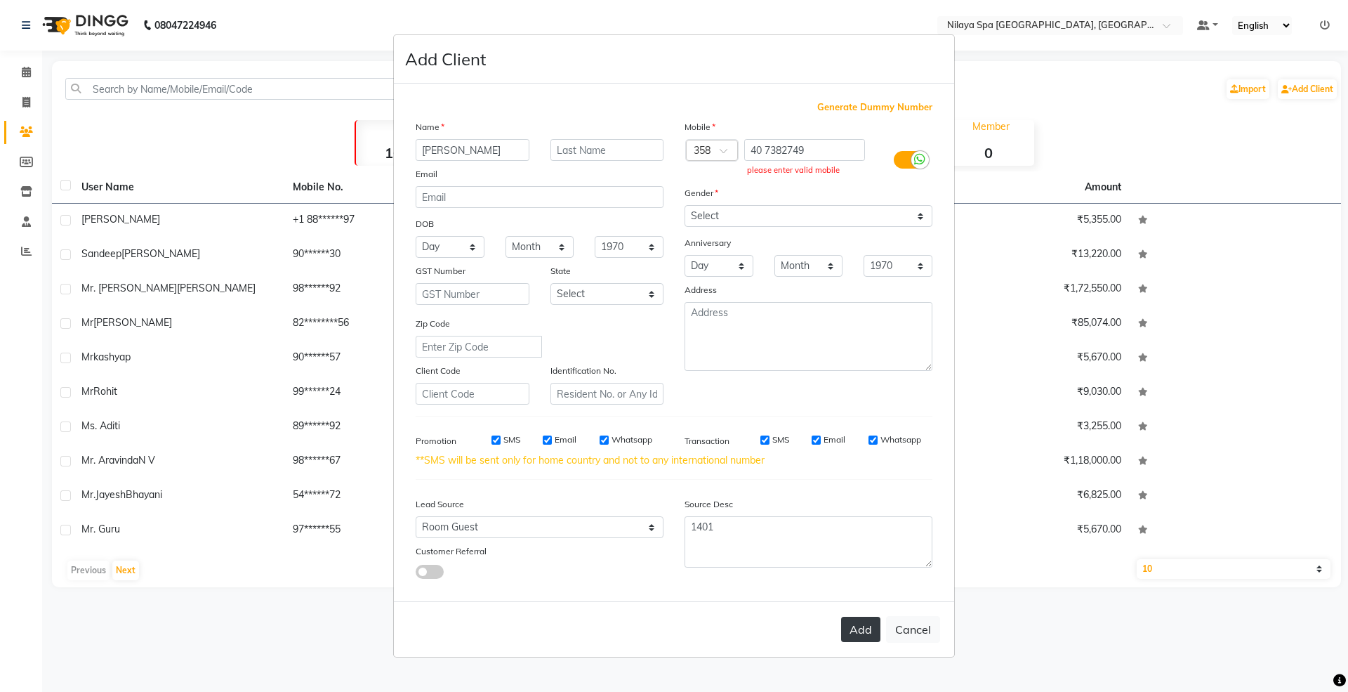
click at [861, 626] on button "Add" at bounding box center [860, 629] width 39 height 25
click at [816, 138] on div "Mobile" at bounding box center [808, 129] width 269 height 20
click at [815, 150] on input "40 7382749" at bounding box center [804, 150] width 121 height 22
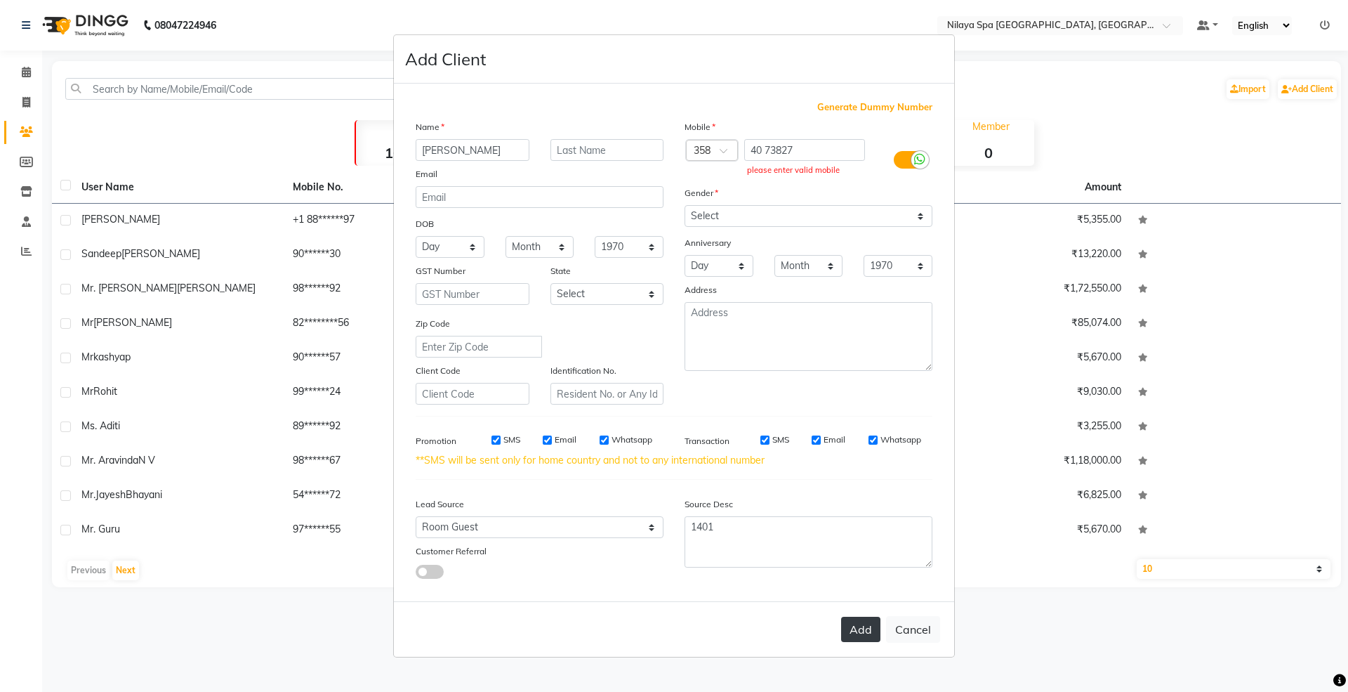
click at [855, 624] on button "Add" at bounding box center [860, 629] width 39 height 25
click at [804, 152] on input "40 73827" at bounding box center [804, 150] width 121 height 22
click at [855, 627] on button "Add" at bounding box center [860, 629] width 39 height 25
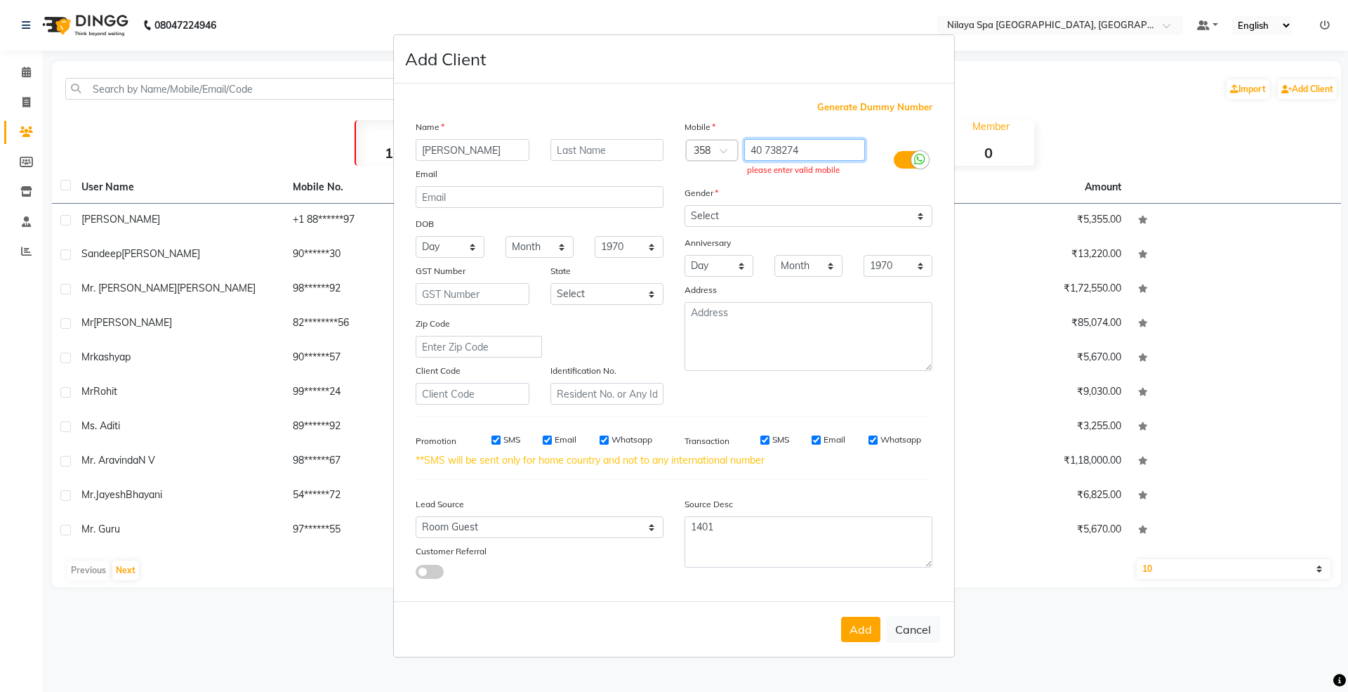
click at [802, 157] on input "40 738274" at bounding box center [804, 150] width 121 height 22
click at [804, 149] on input "40 738274" at bounding box center [804, 150] width 121 height 22
type input "4"
click at [728, 152] on span at bounding box center [729, 154] width 18 height 15
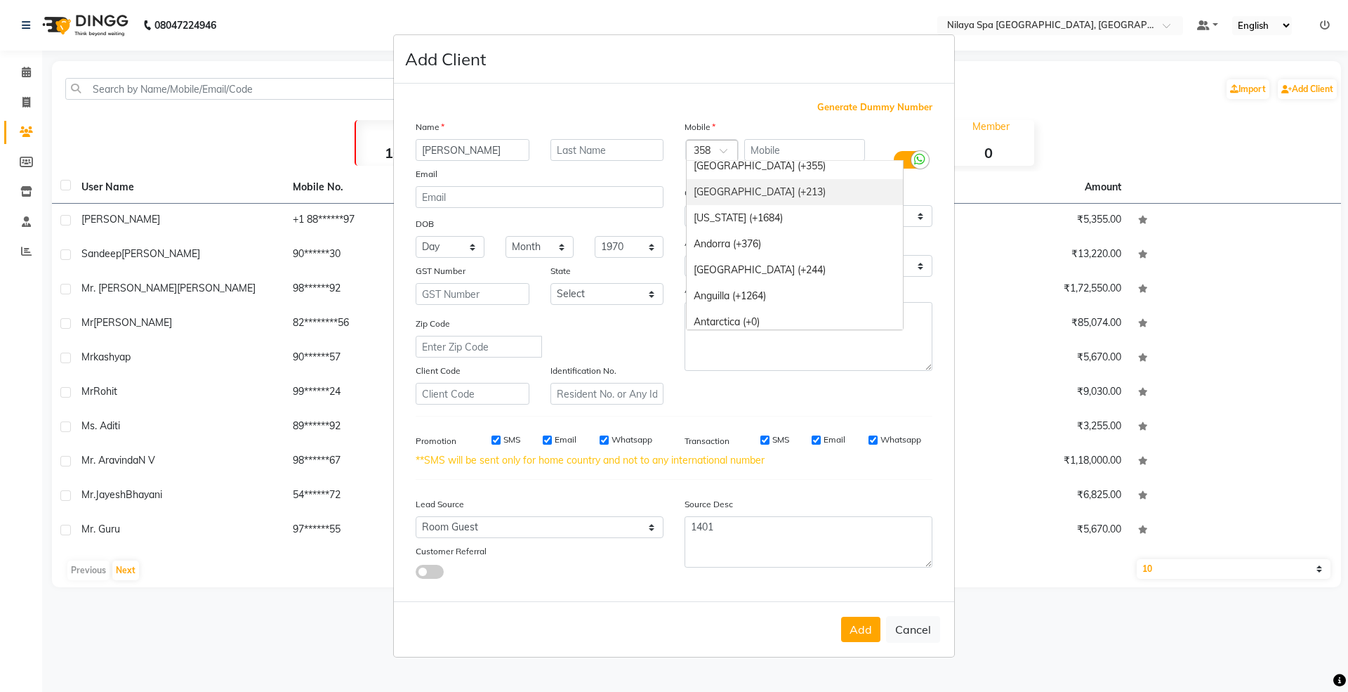
scroll to position [0, 0]
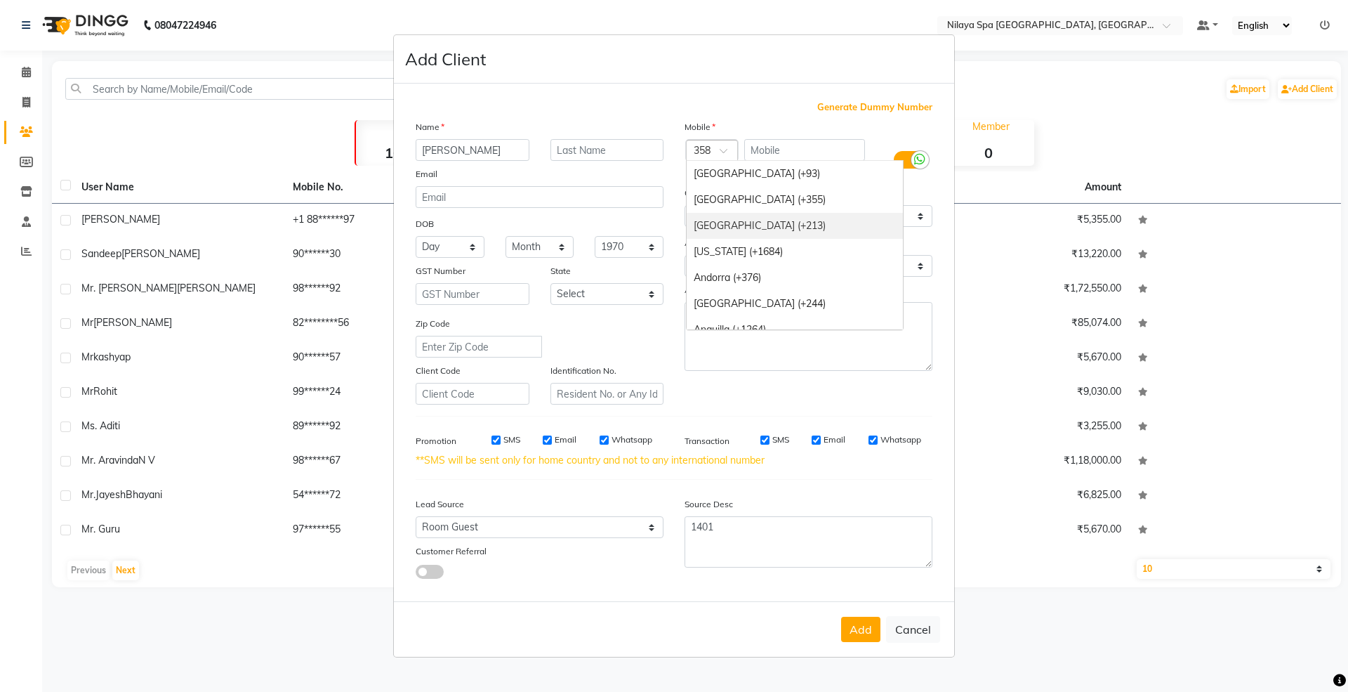
click at [774, 225] on div "[GEOGRAPHIC_DATA] (+213)" at bounding box center [795, 226] width 216 height 26
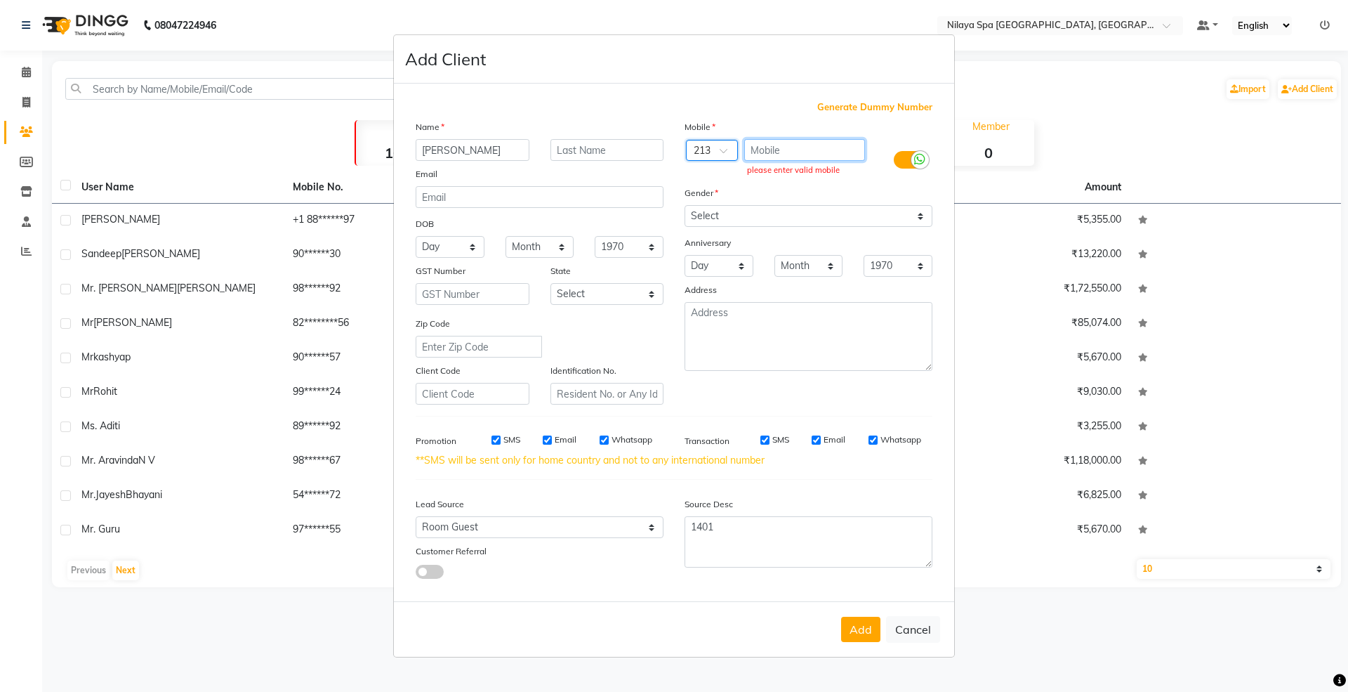
click at [781, 157] on input "text" at bounding box center [804, 150] width 121 height 22
type input "987456321"
click at [864, 631] on button "Add" at bounding box center [860, 629] width 39 height 25
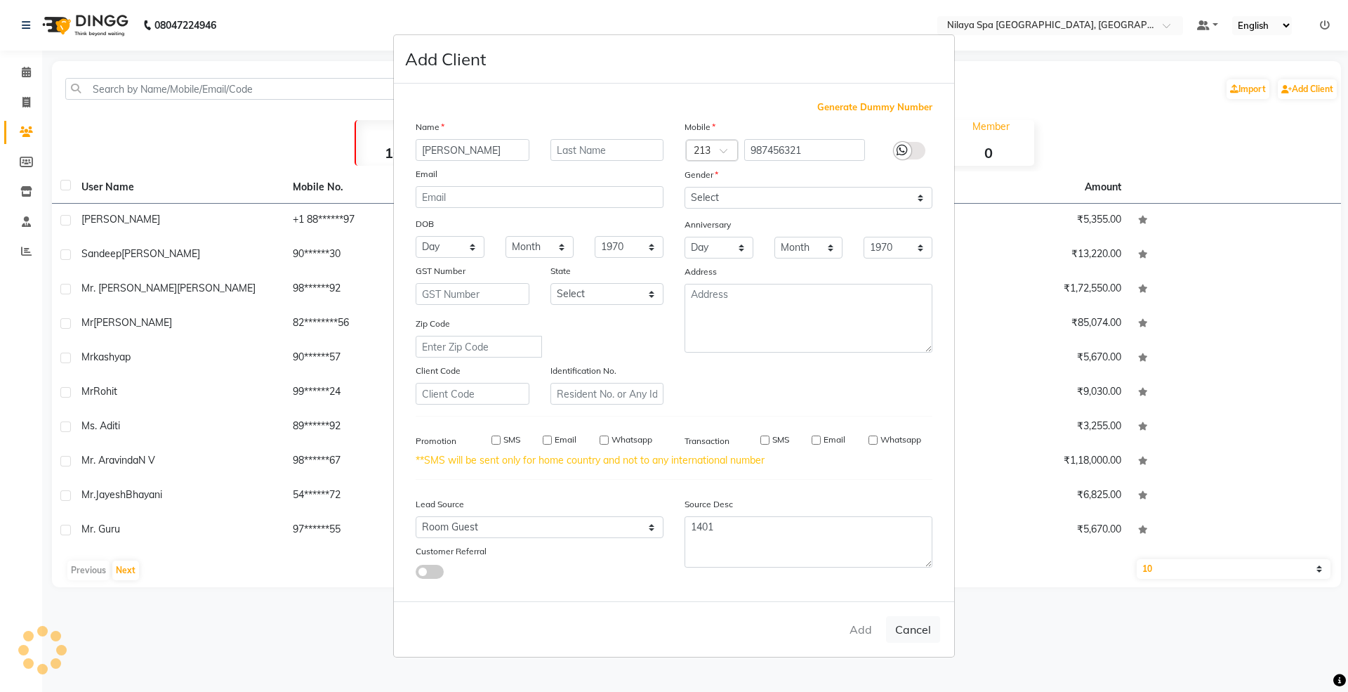
select select
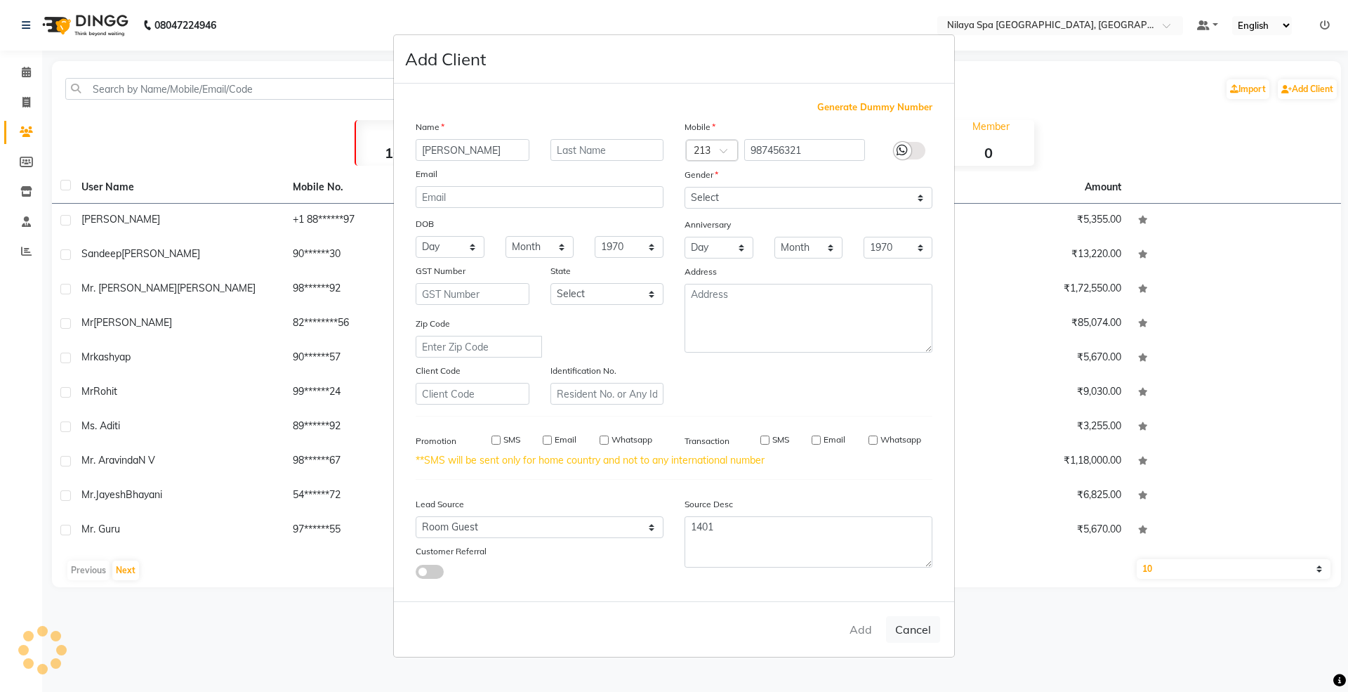
select select
checkbox input "false"
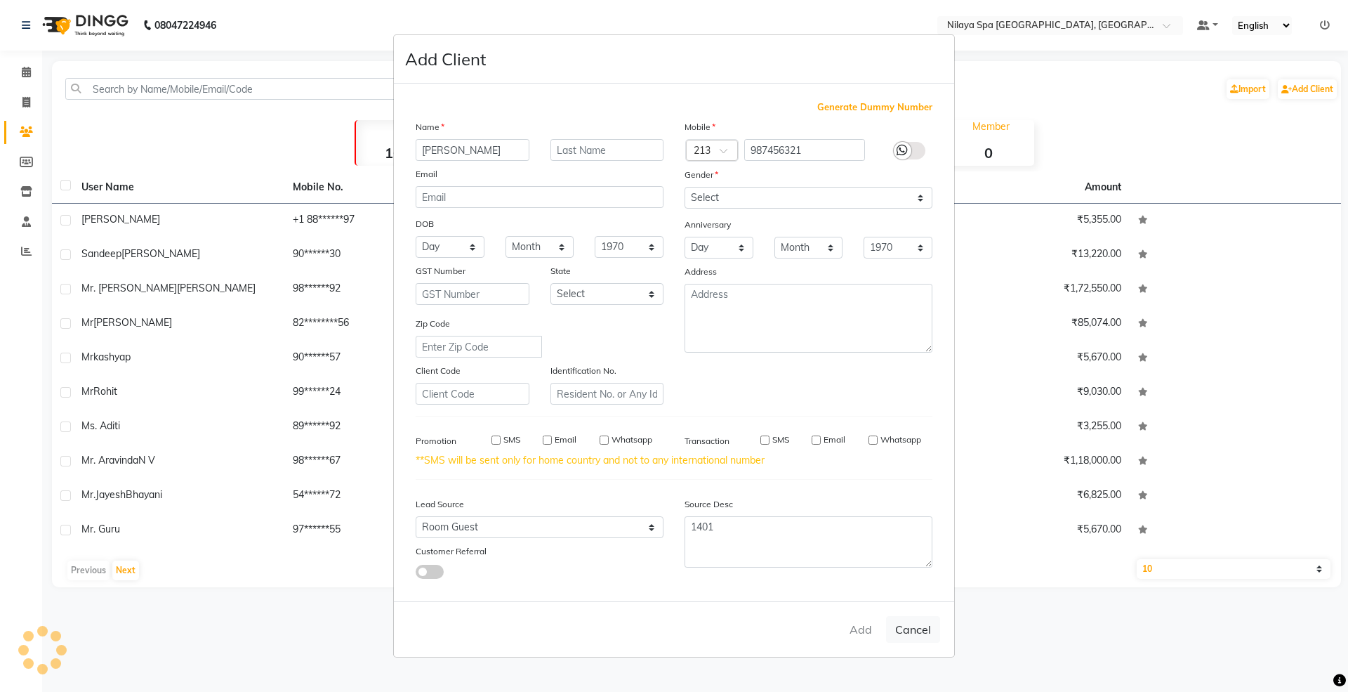
checkbox input "false"
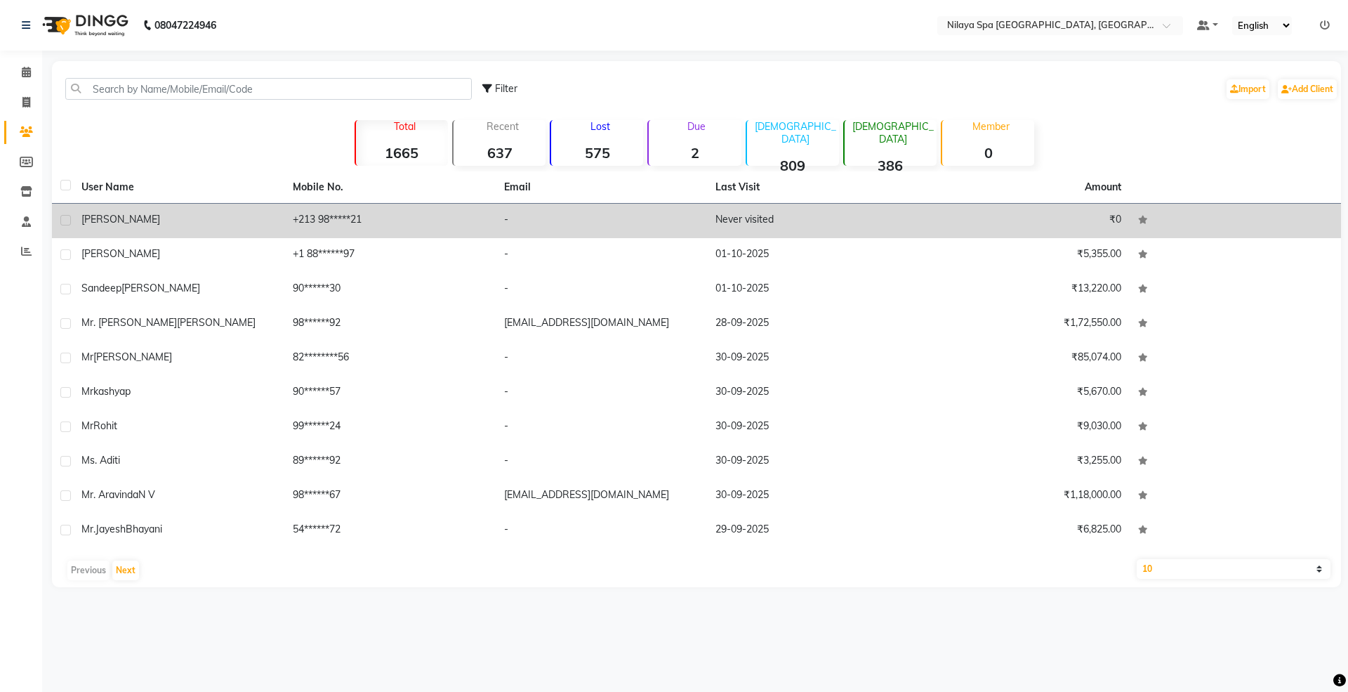
click at [150, 209] on td "[PERSON_NAME]" at bounding box center [178, 221] width 211 height 34
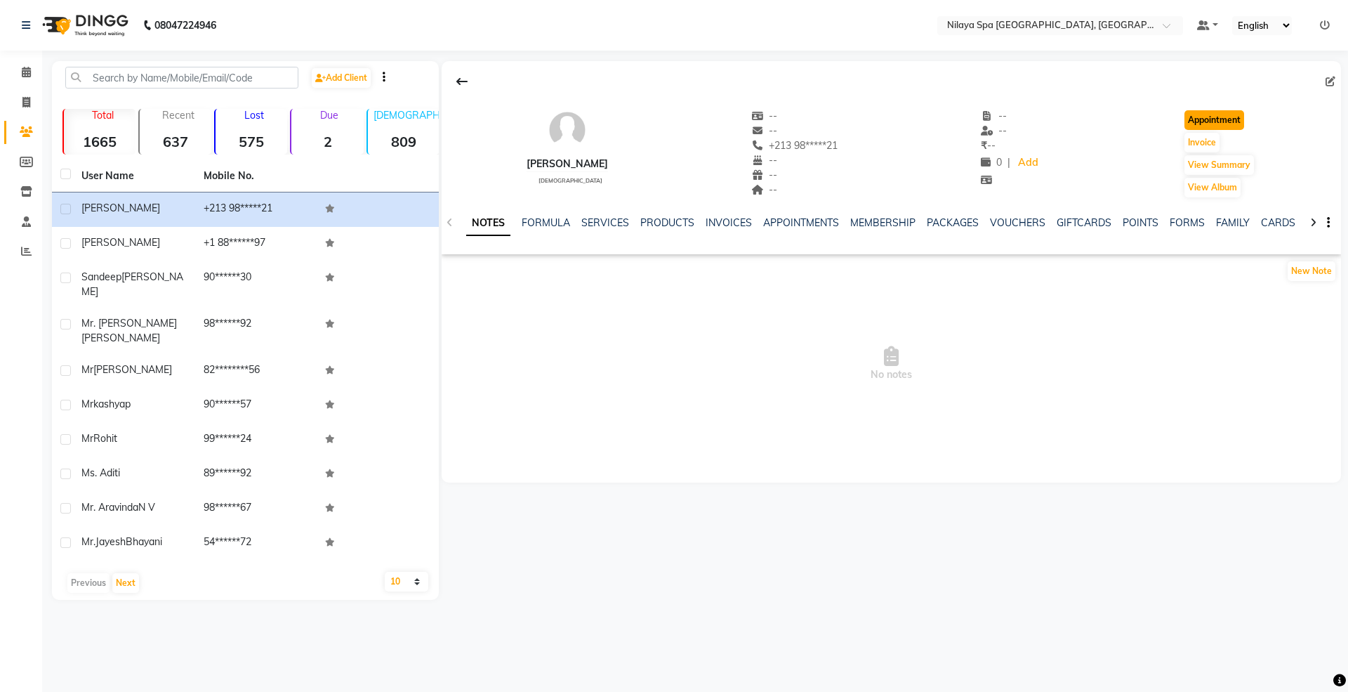
click at [1213, 118] on button "Appointment" at bounding box center [1215, 120] width 60 height 20
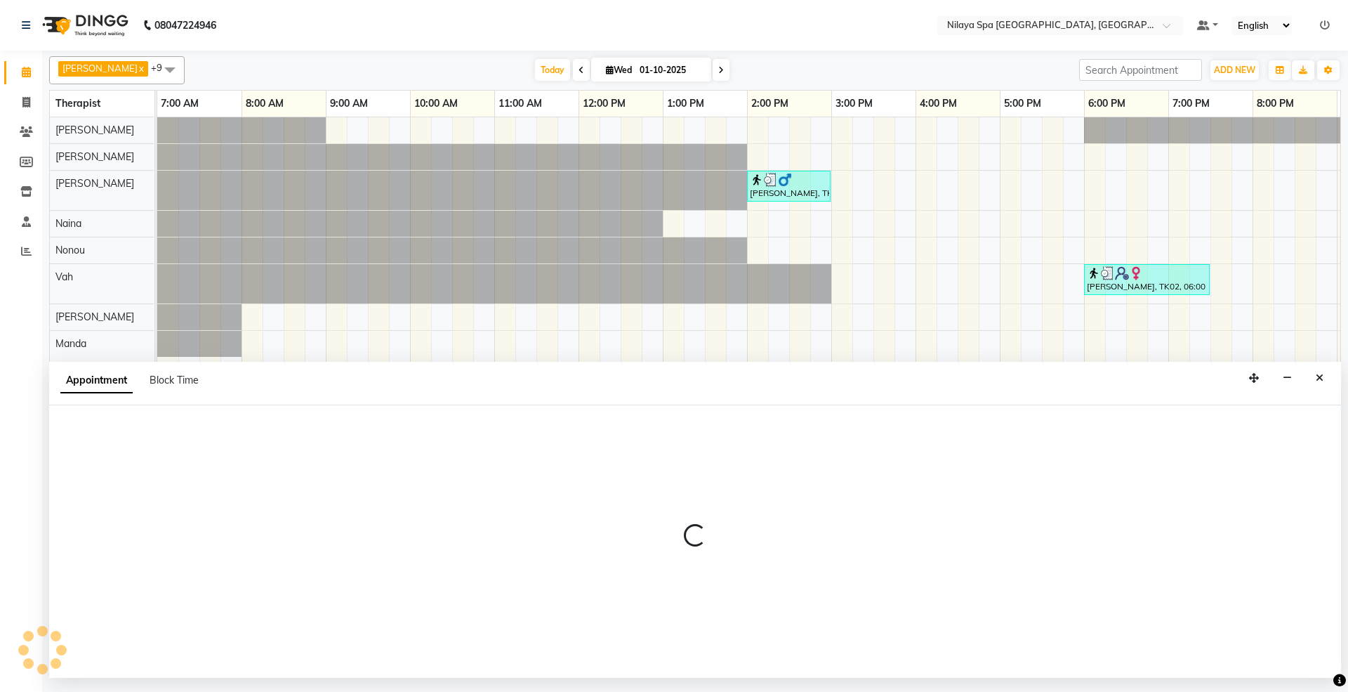
select select "480"
select select "tentative"
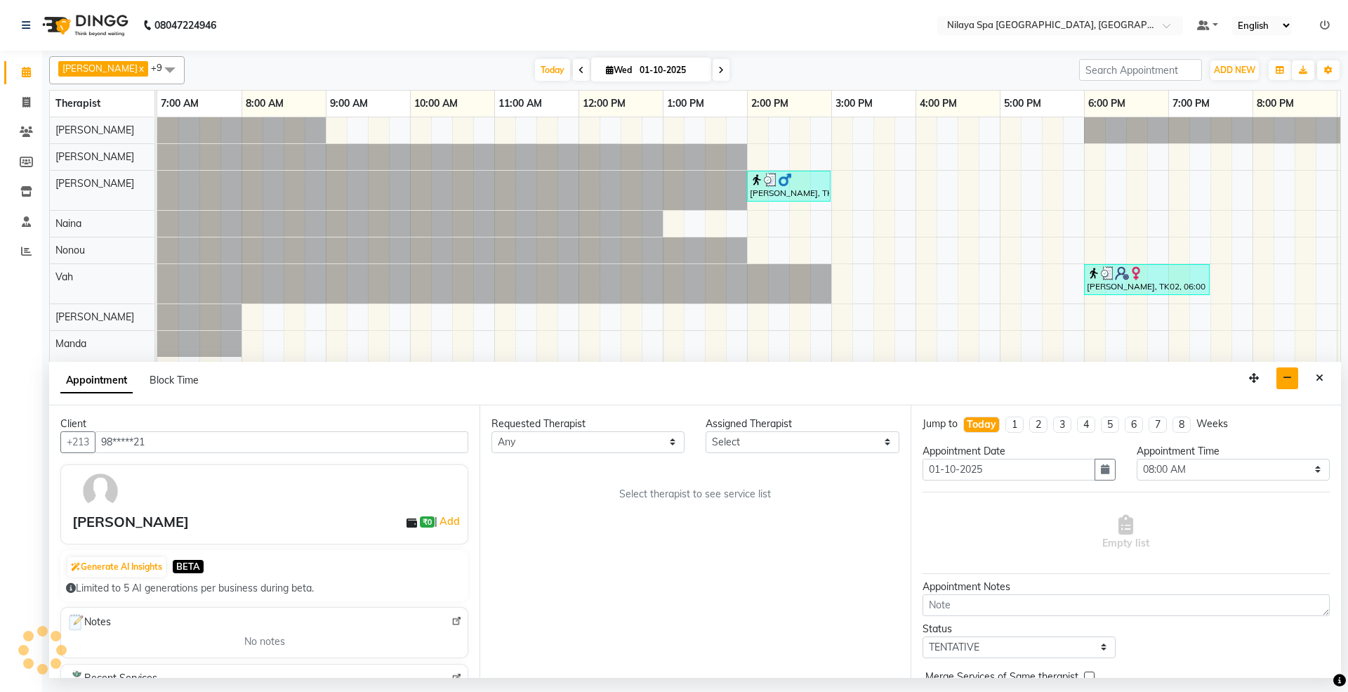
scroll to position [0, 250]
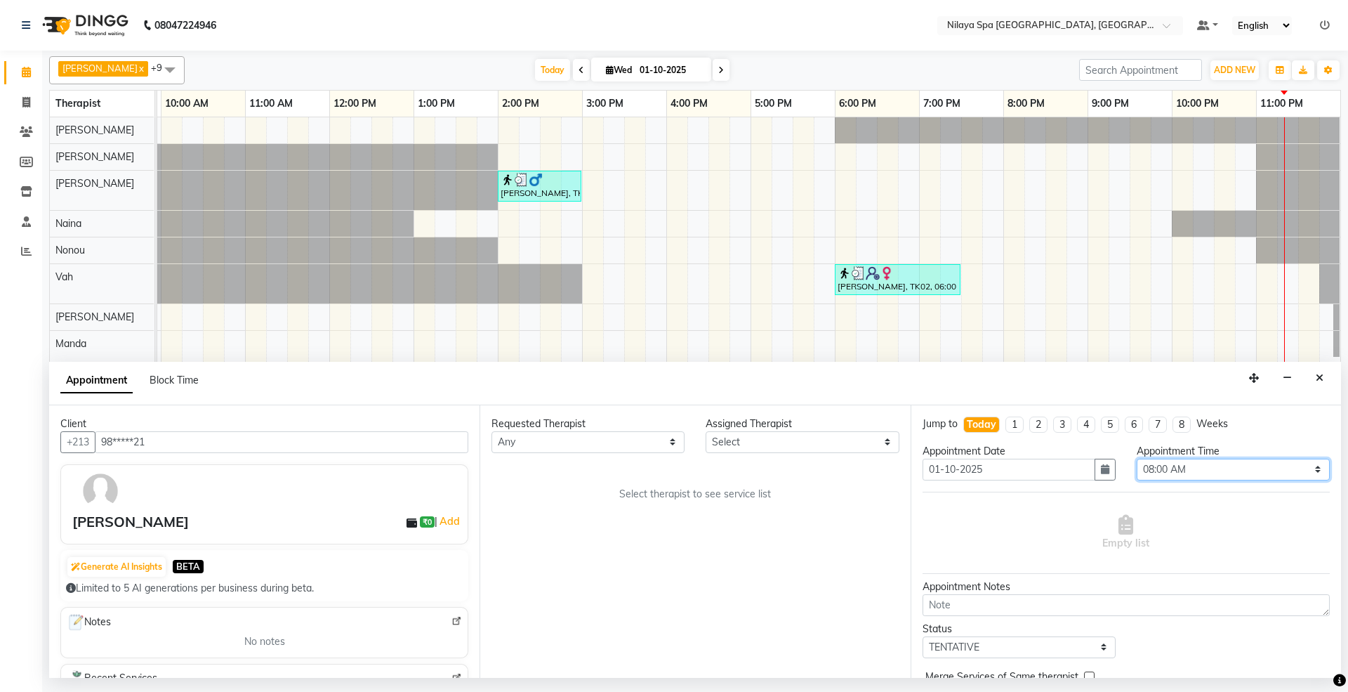
click at [1275, 468] on select "Select 08:00 AM 08:15 AM 08:30 AM 08:45 AM 09:00 AM 09:15 AM 09:30 AM 09:45 AM …" at bounding box center [1233, 470] width 193 height 22
select select "1410"
click at [1137, 460] on select "Select 08:00 AM 08:15 AM 08:30 AM 08:45 AM 09:00 AM 09:15 AM 09:30 AM 09:45 AM …" at bounding box center [1233, 470] width 193 height 22
click at [782, 436] on select "Select [PERSON_NAME] [PERSON_NAME] [PERSON_NAME] [PERSON_NAME] Vah" at bounding box center [802, 442] width 193 height 22
select select "71648"
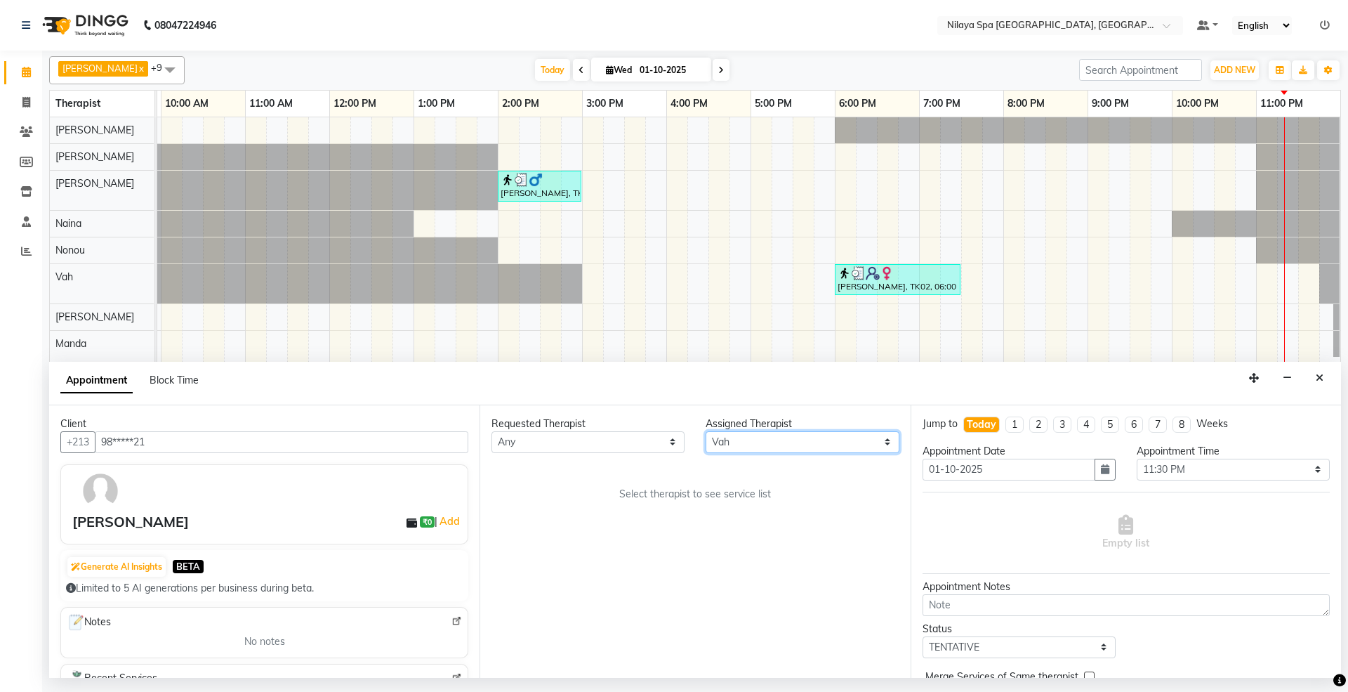
click at [706, 432] on select "Select [PERSON_NAME] [PERSON_NAME] [PERSON_NAME] [PERSON_NAME] Vah" at bounding box center [802, 442] width 193 height 22
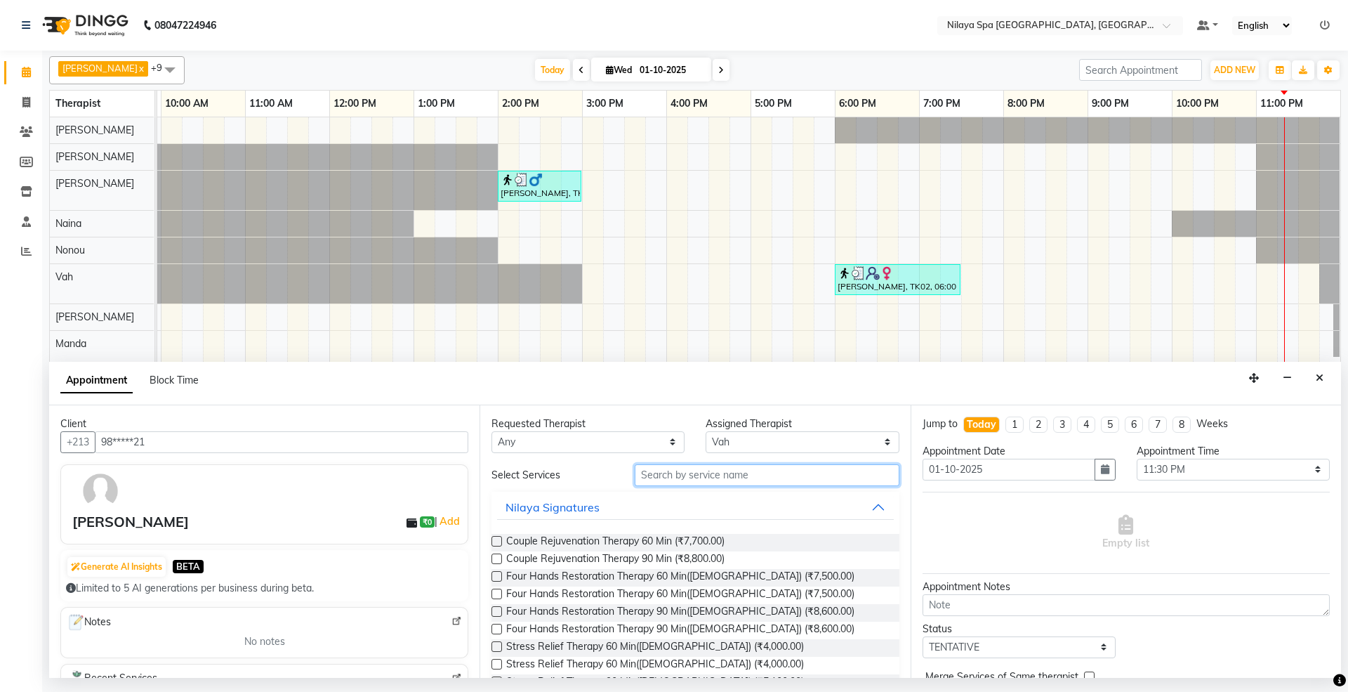
click at [739, 479] on input "text" at bounding box center [767, 475] width 265 height 22
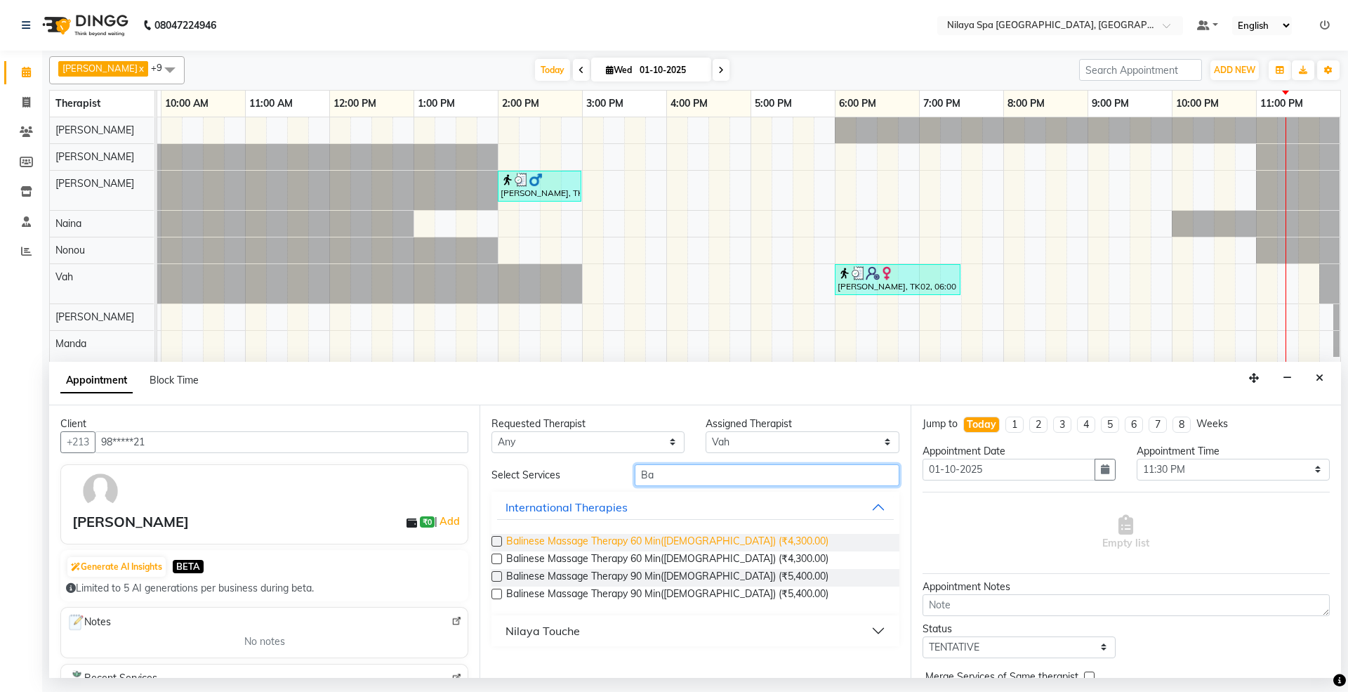
type input "Ba"
click at [702, 542] on span "Balinese Massage Therapy 60 Min([DEMOGRAPHIC_DATA]) (₹4,300.00)" at bounding box center [667, 543] width 322 height 18
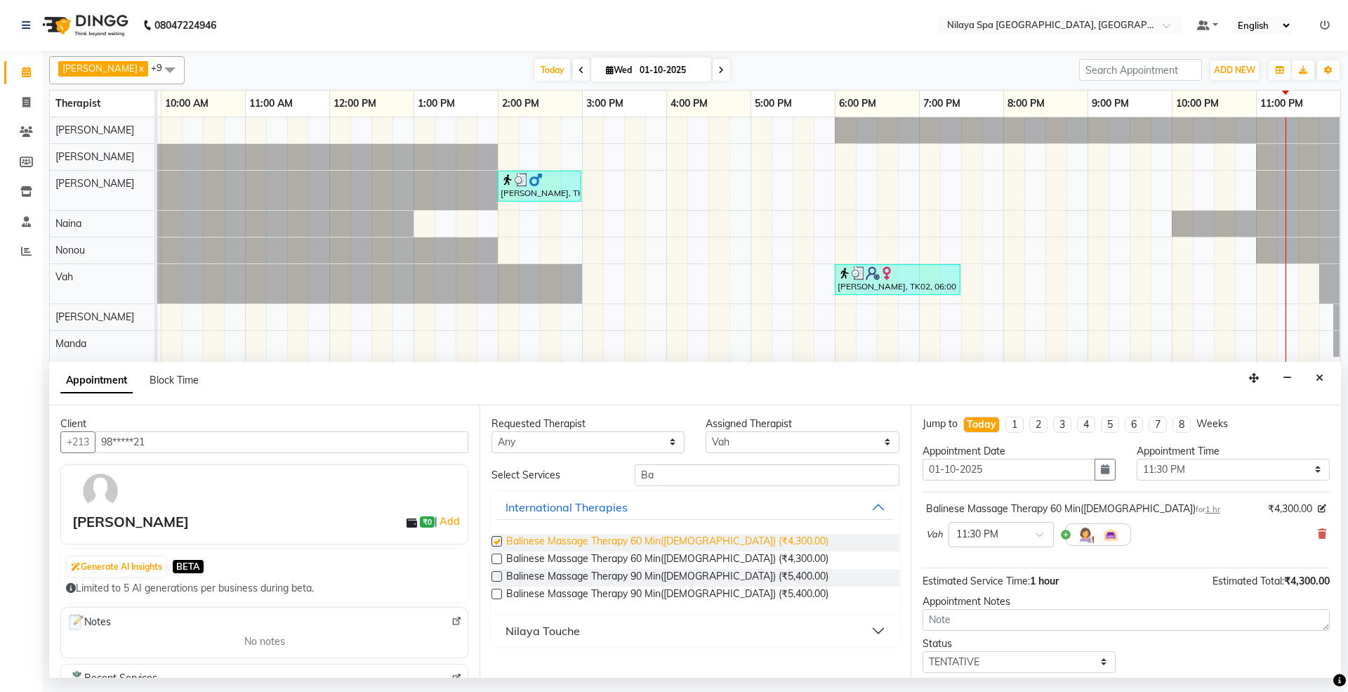
checkbox input "false"
click at [1037, 664] on select "Select TENTATIVE CONFIRM CHECK-IN UPCOMING" at bounding box center [1019, 662] width 193 height 22
select select "confirm booking"
click at [923, 654] on select "Select TENTATIVE CONFIRM CHECK-IN UPCOMING" at bounding box center [1019, 662] width 193 height 22
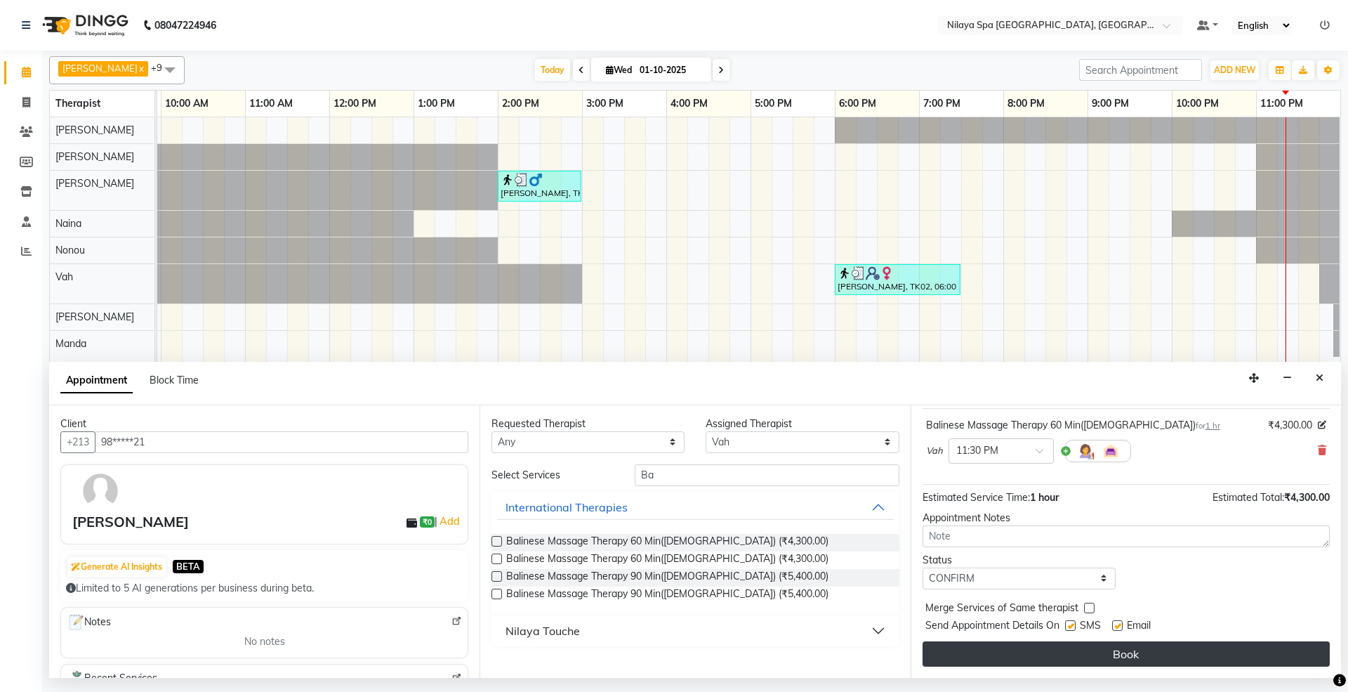
click at [1124, 656] on button "Book" at bounding box center [1126, 653] width 407 height 25
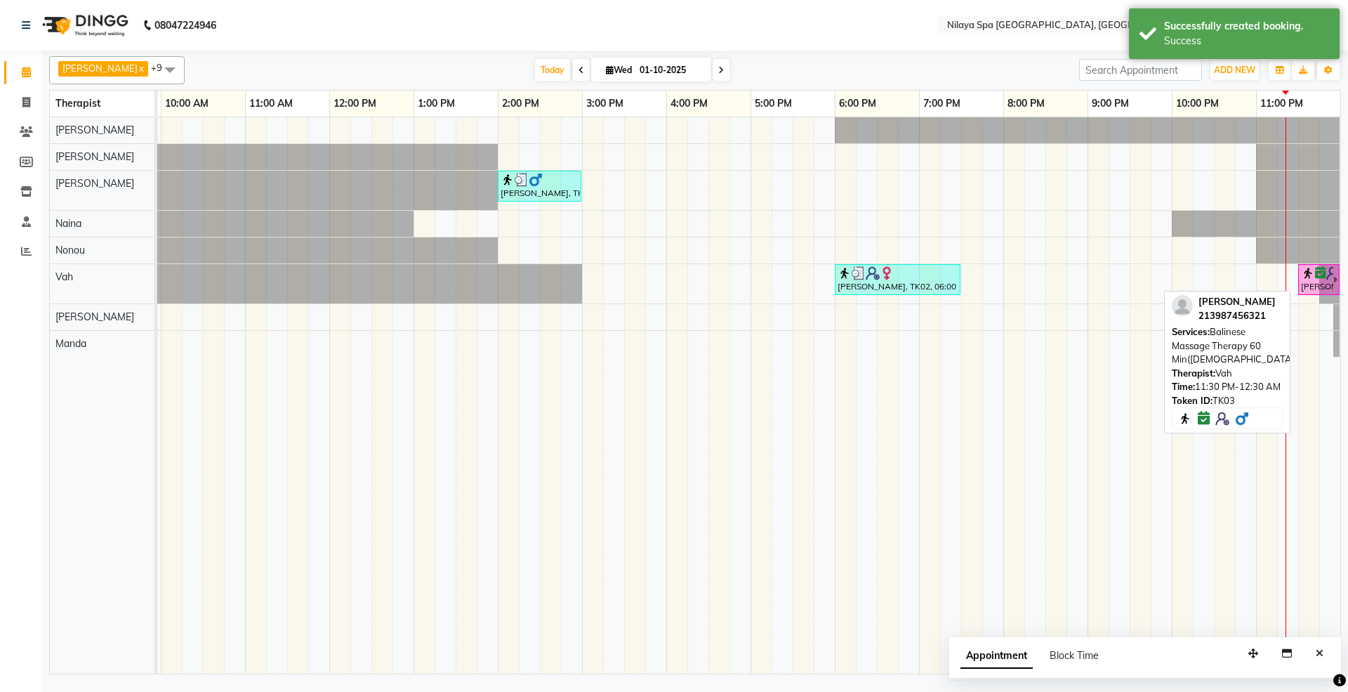
click at [1315, 273] on icon at bounding box center [1320, 272] width 11 height 1
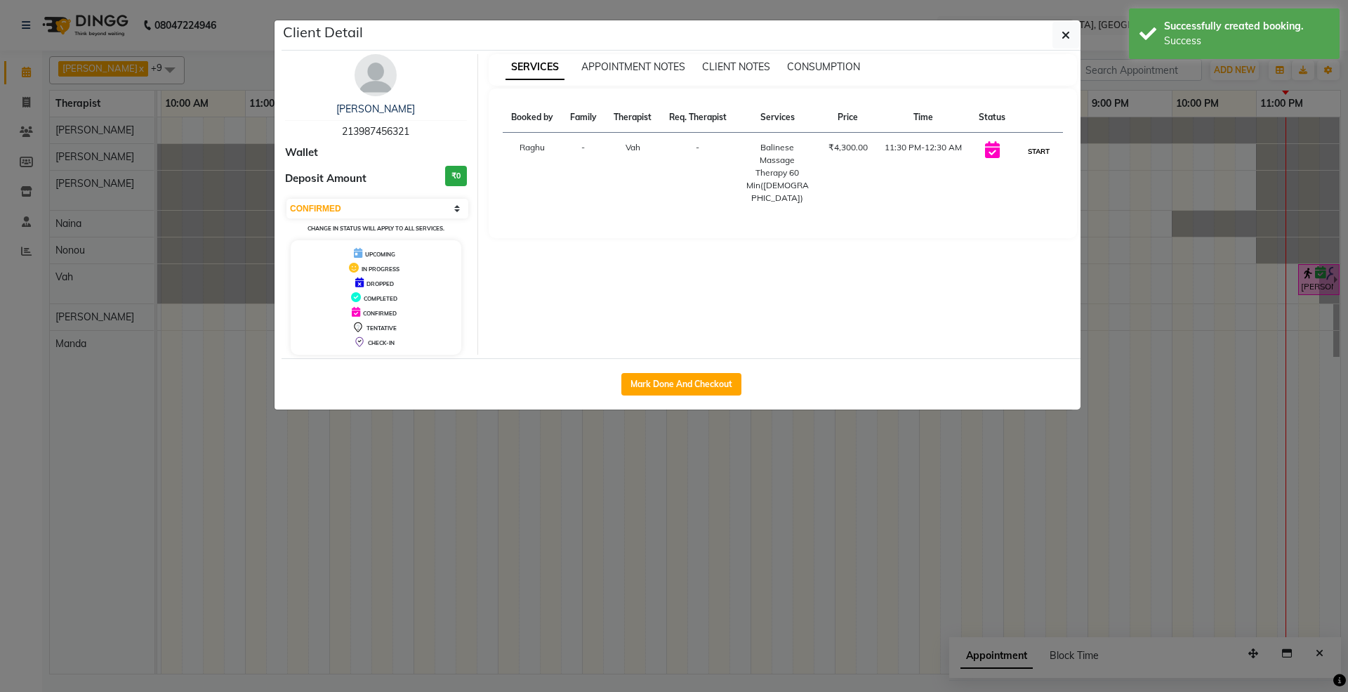
click at [1039, 160] on button "START" at bounding box center [1039, 152] width 29 height 18
select select "1"
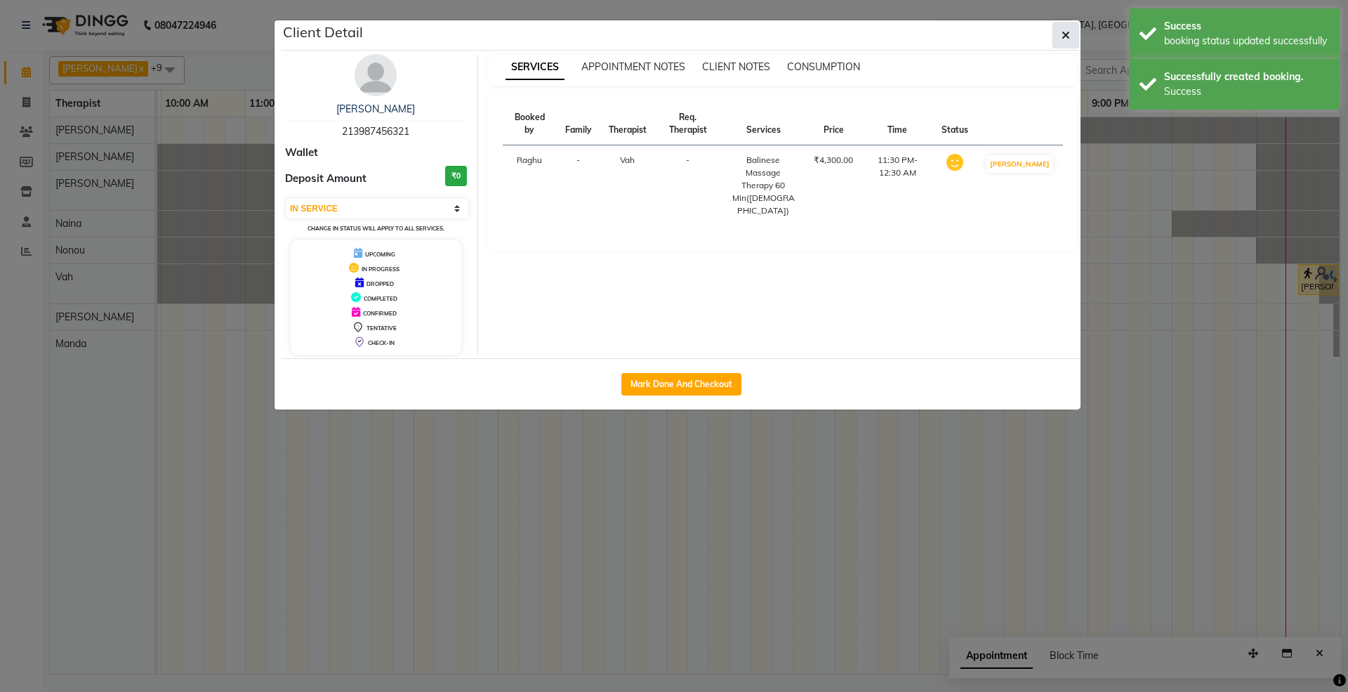
click at [1058, 35] on button "button" at bounding box center [1066, 35] width 27 height 27
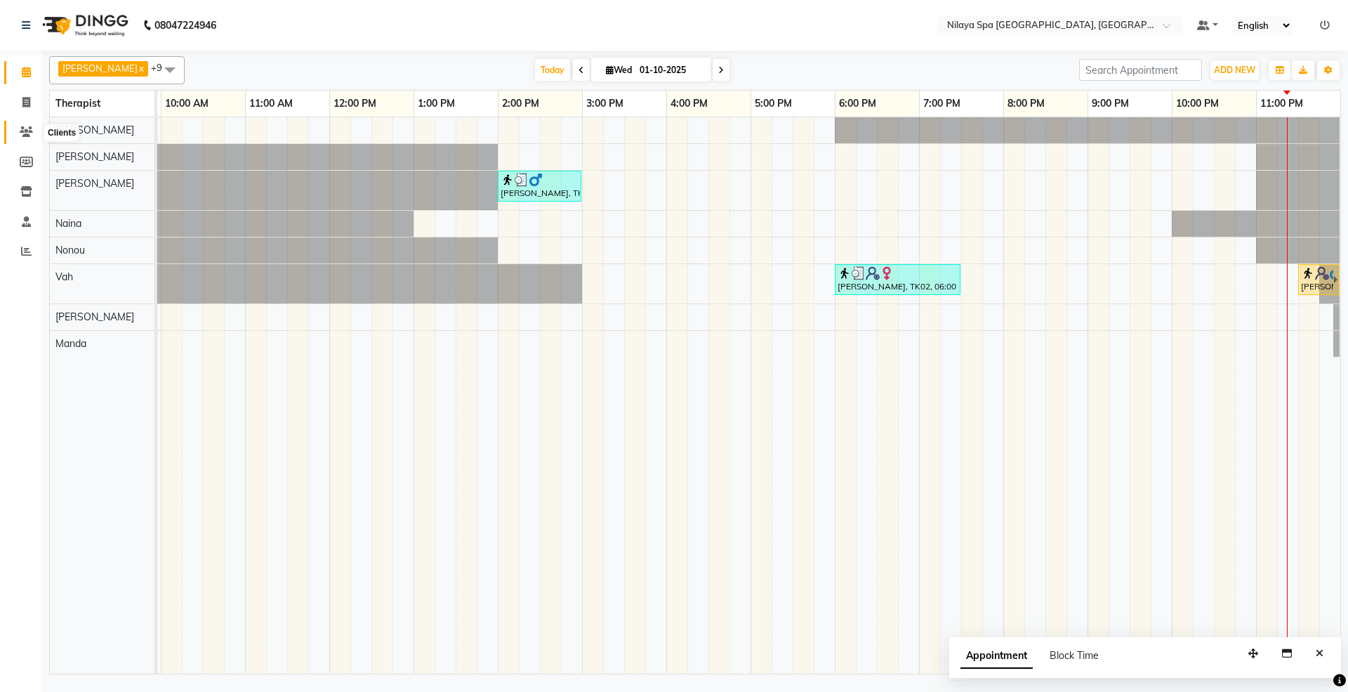
click at [29, 125] on span at bounding box center [26, 132] width 25 height 16
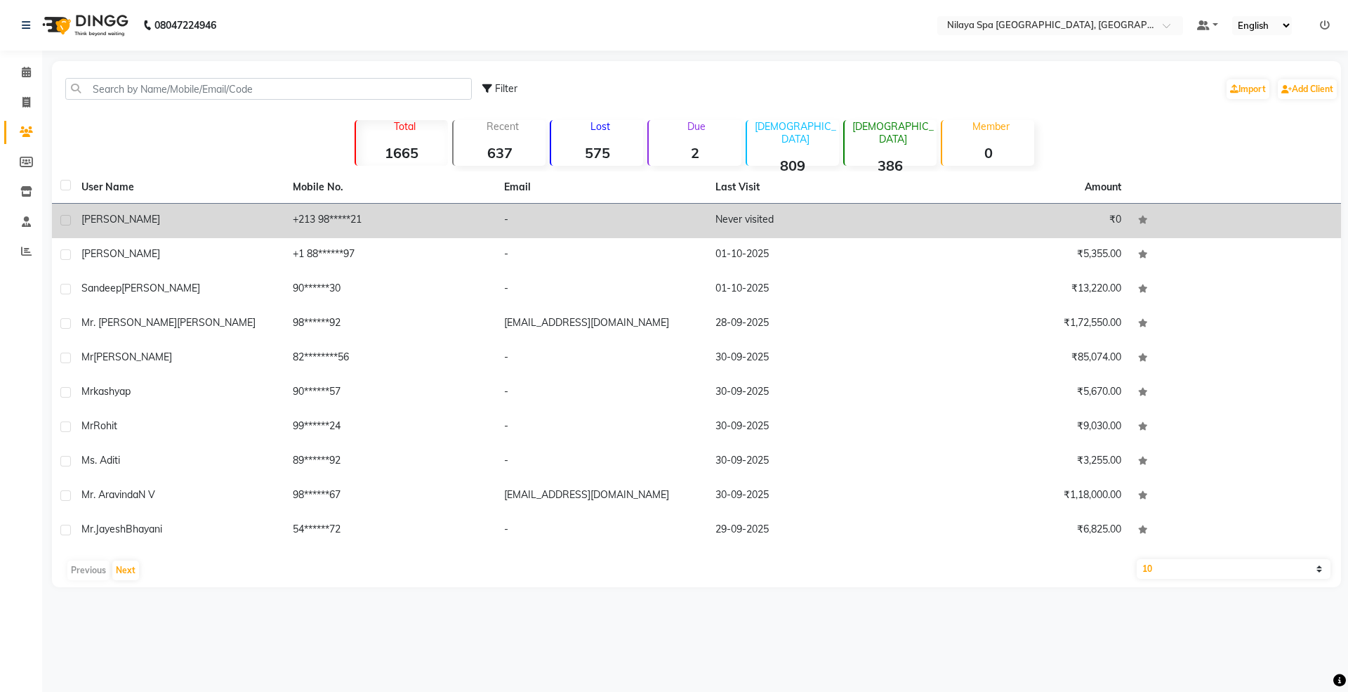
click at [143, 222] on div "[PERSON_NAME]" at bounding box center [178, 219] width 195 height 15
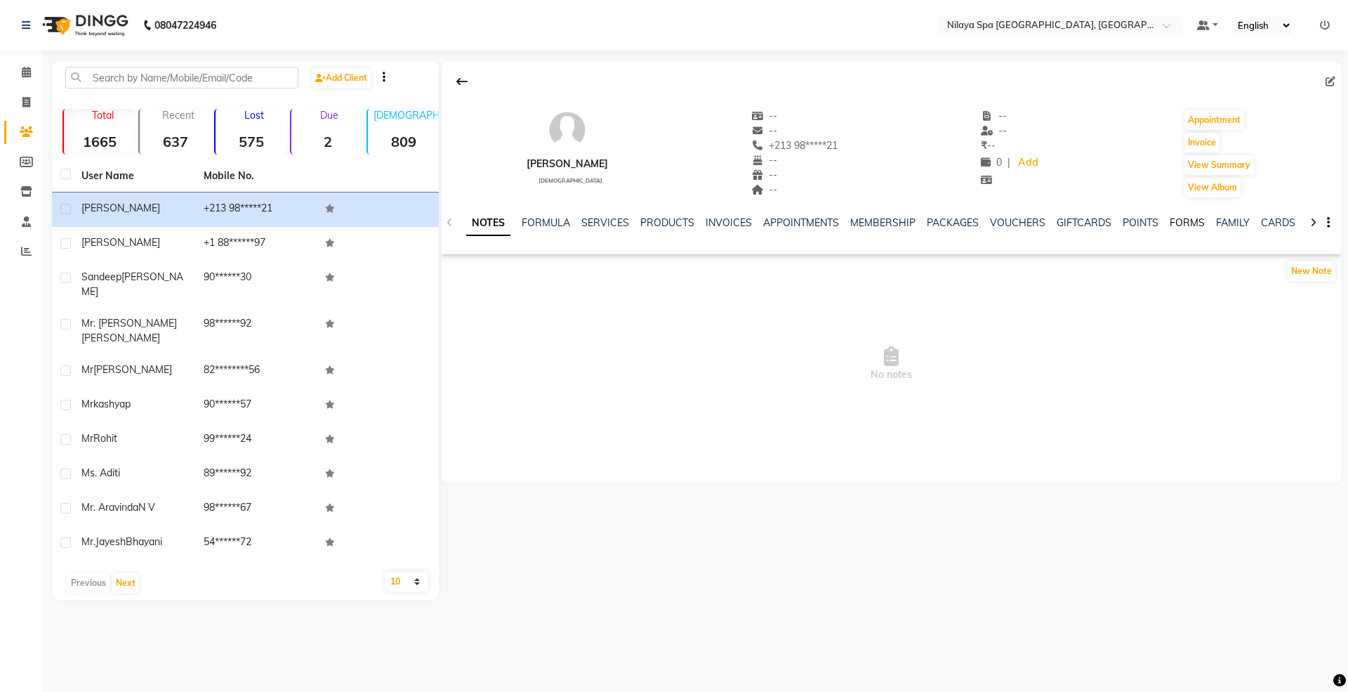
click at [1181, 223] on link "FORMS" at bounding box center [1187, 222] width 35 height 13
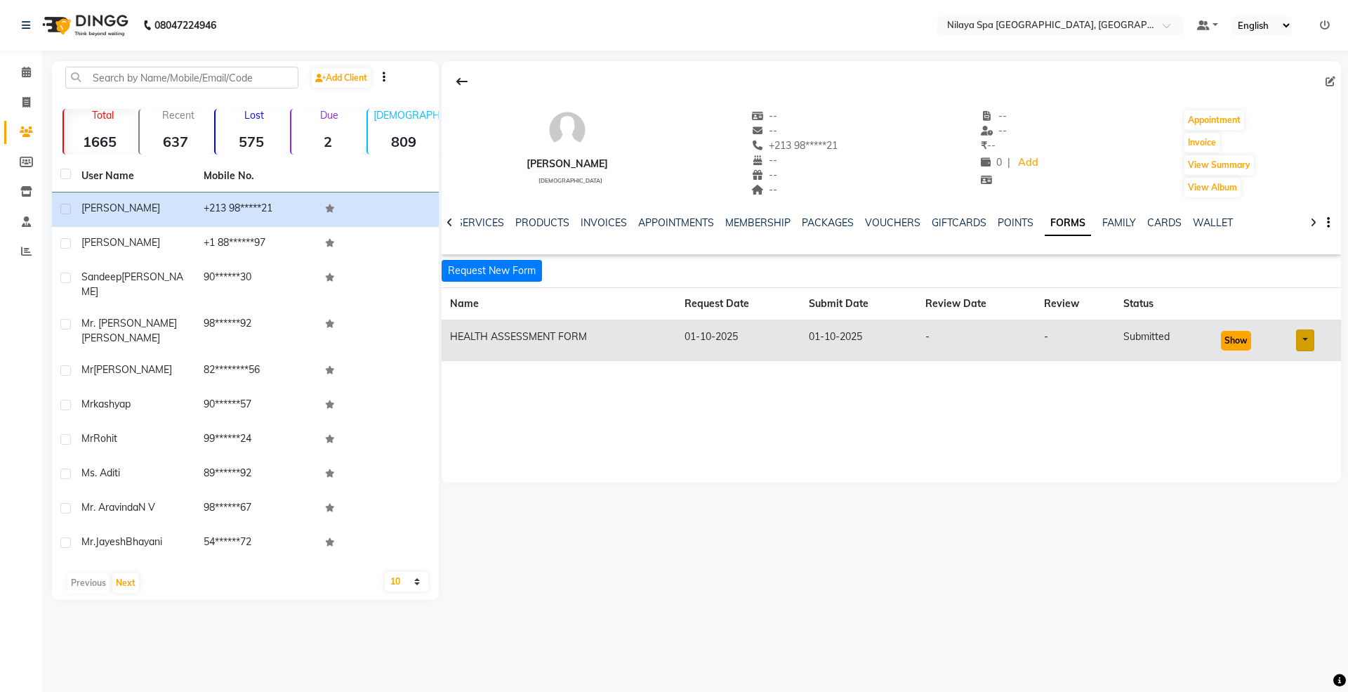
click at [1243, 341] on button "Show" at bounding box center [1236, 341] width 30 height 20
